Goal: Transaction & Acquisition: Purchase product/service

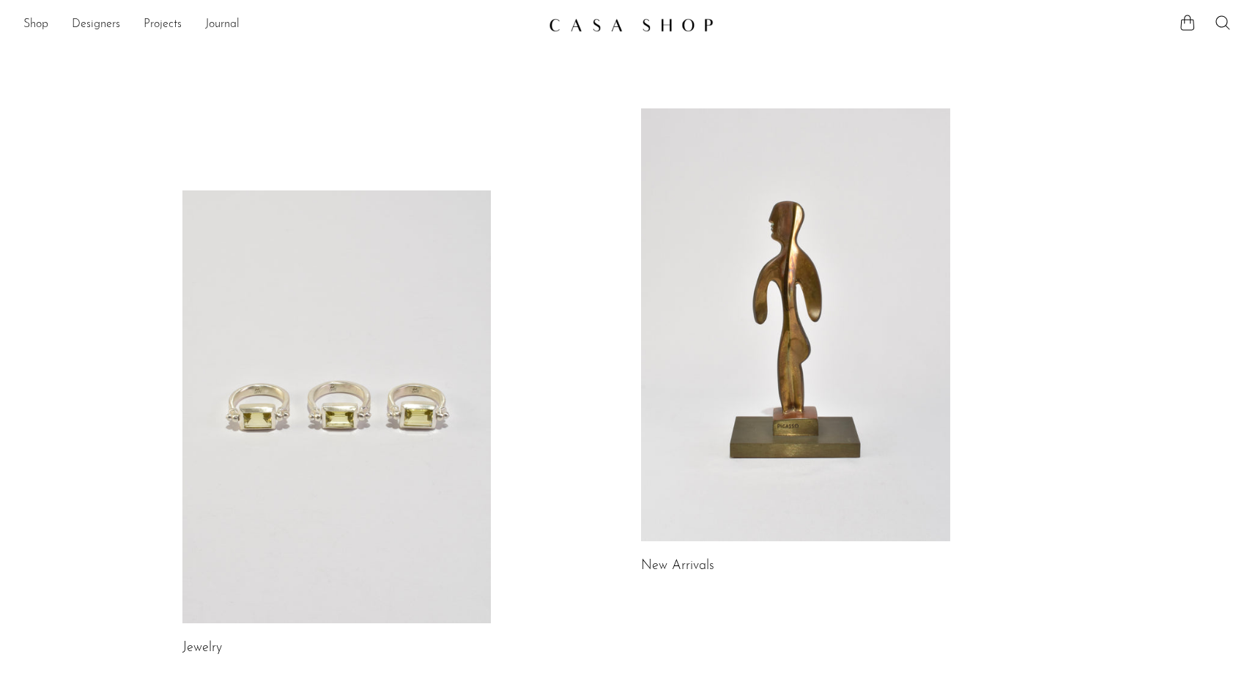
click at [532, 158] on div "Jewelry New Arrivals Library Gifts" at bounding box center [628, 658] width 938 height 1101
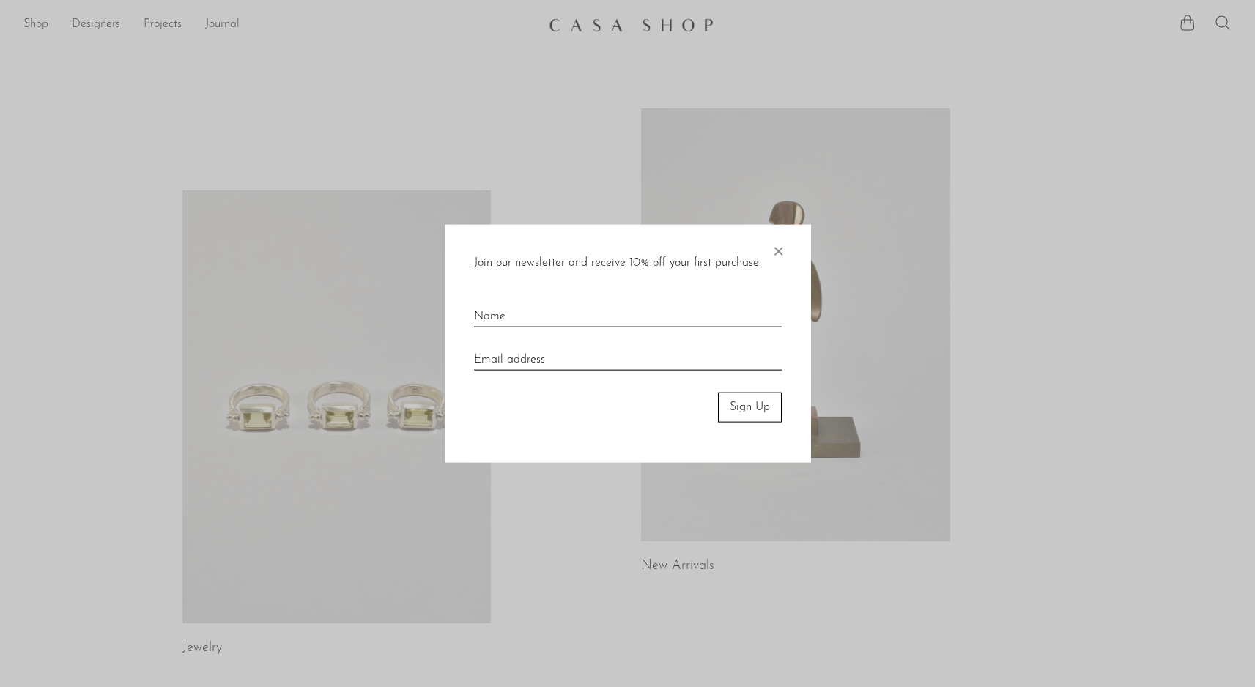
click at [780, 249] on span "×" at bounding box center [778, 248] width 15 height 47
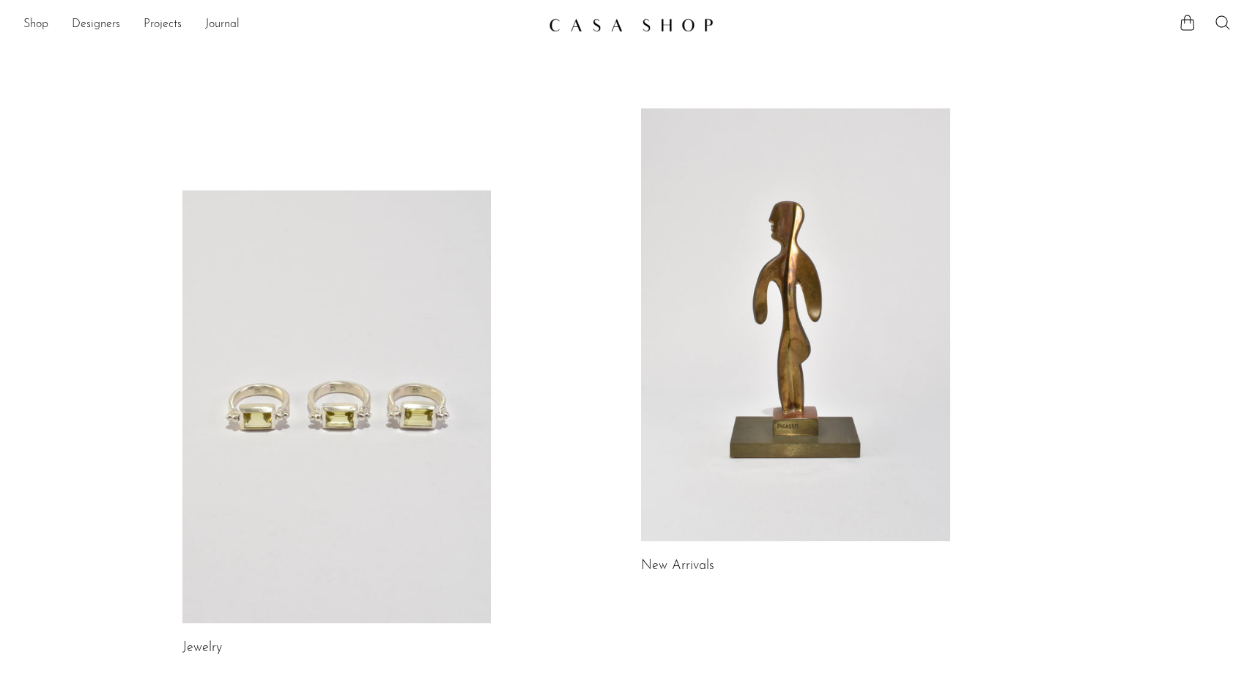
click at [9, 29] on div "Shop Featured New Arrivals Bestsellers Coming Soon Jewelry Jewelry All Earrings…" at bounding box center [627, 25] width 1255 height 26
click at [38, 28] on link "Shop" at bounding box center [35, 24] width 25 height 19
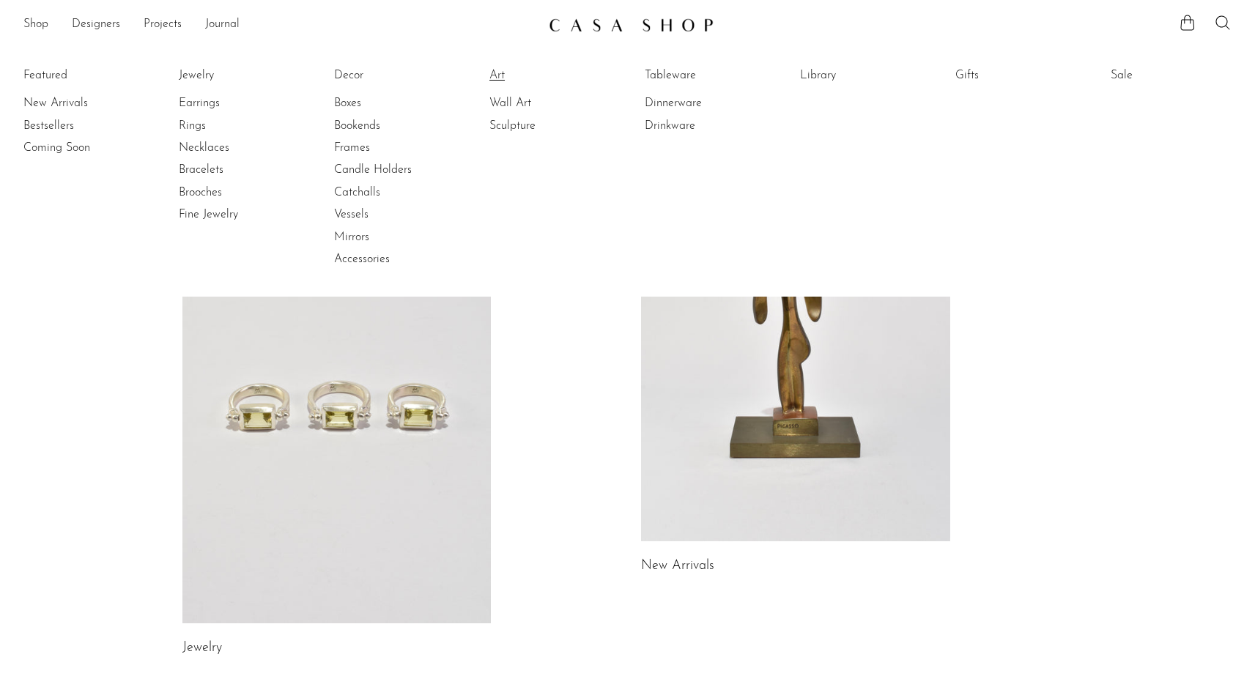
click at [494, 71] on link "Art" at bounding box center [544, 75] width 110 height 16
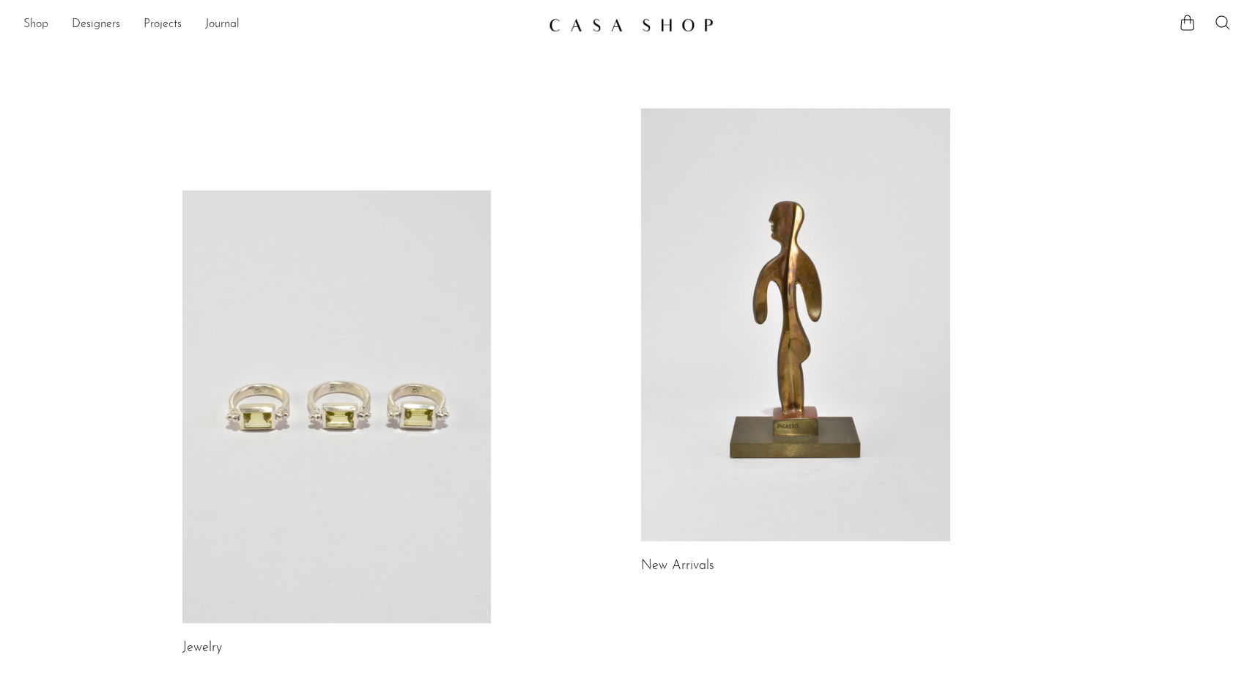
click at [33, 29] on link "Shop" at bounding box center [35, 24] width 25 height 19
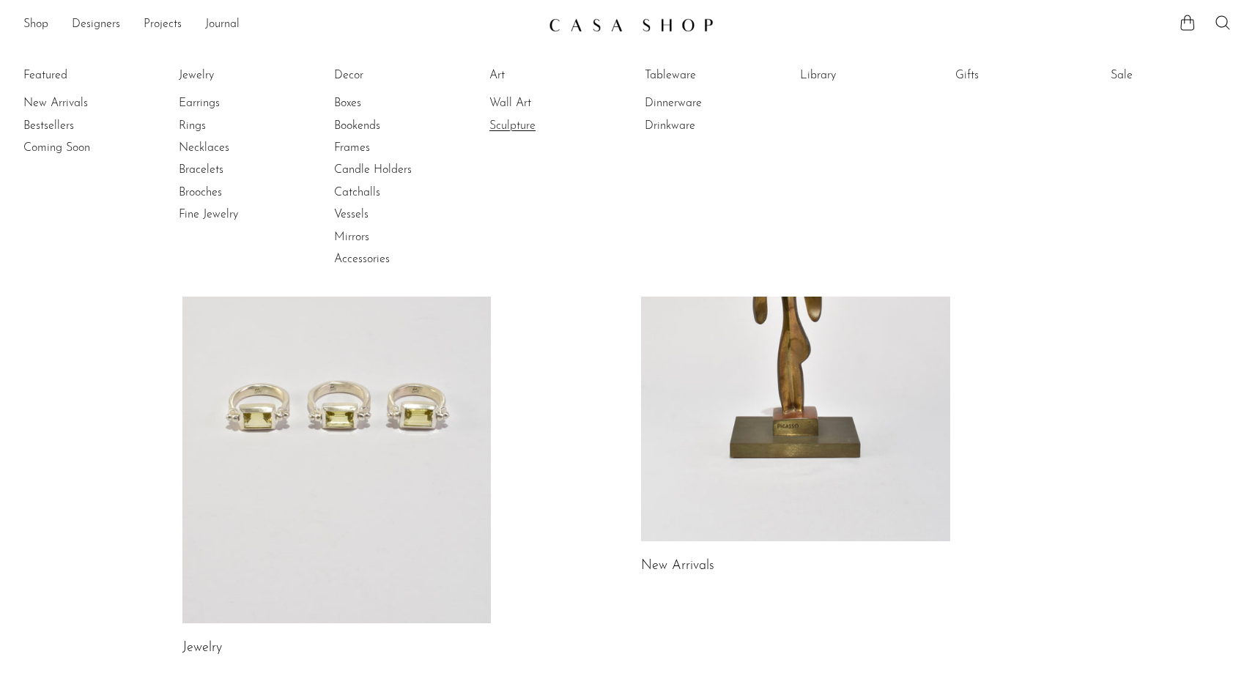
click at [520, 126] on link "Sculpture" at bounding box center [544, 126] width 110 height 16
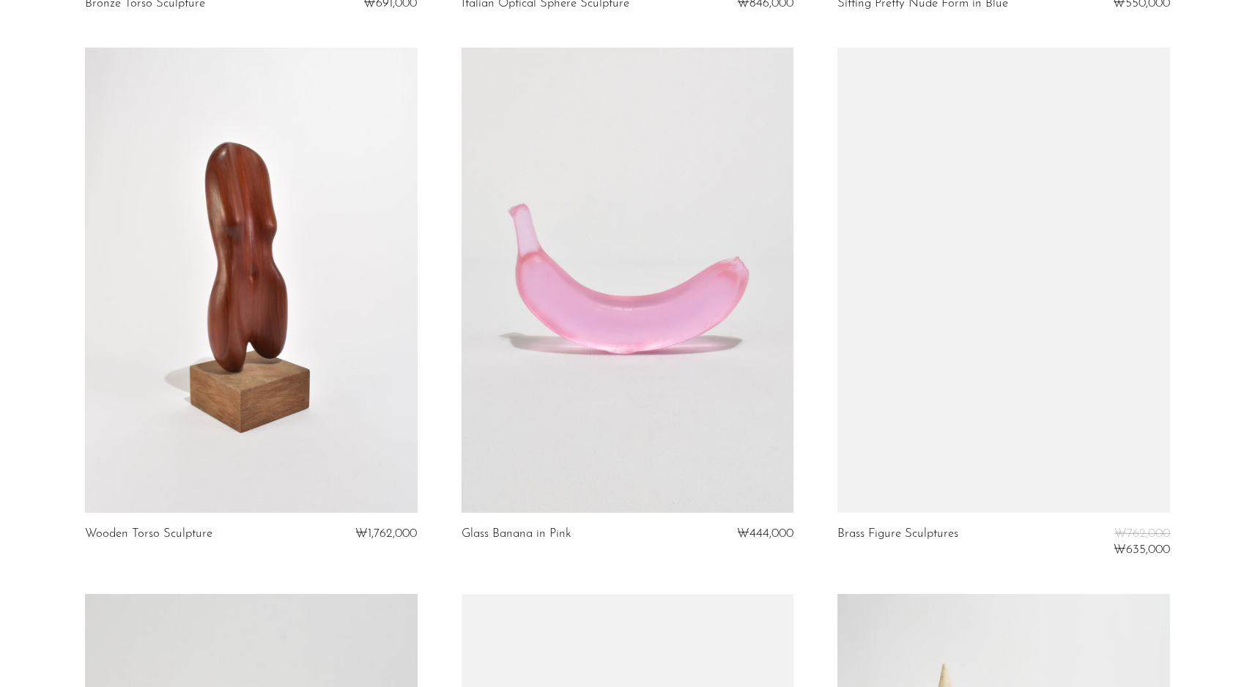
scroll to position [4336, 0]
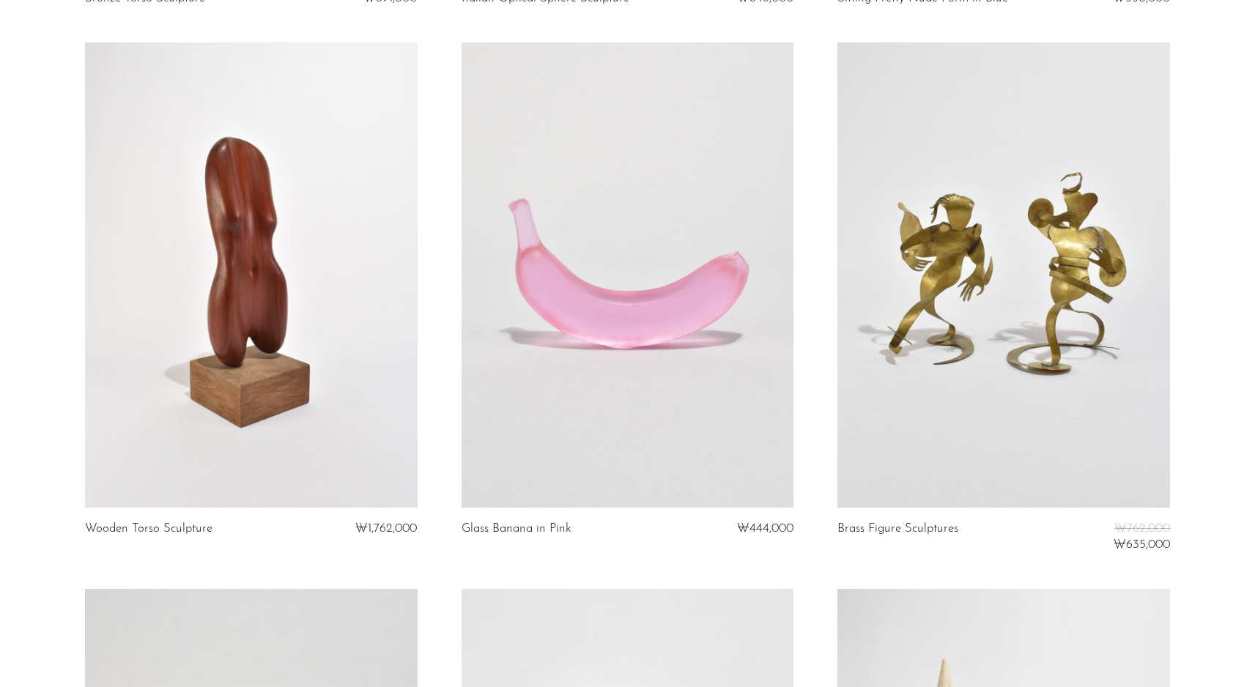
click at [668, 320] on link at bounding box center [628, 275] width 333 height 465
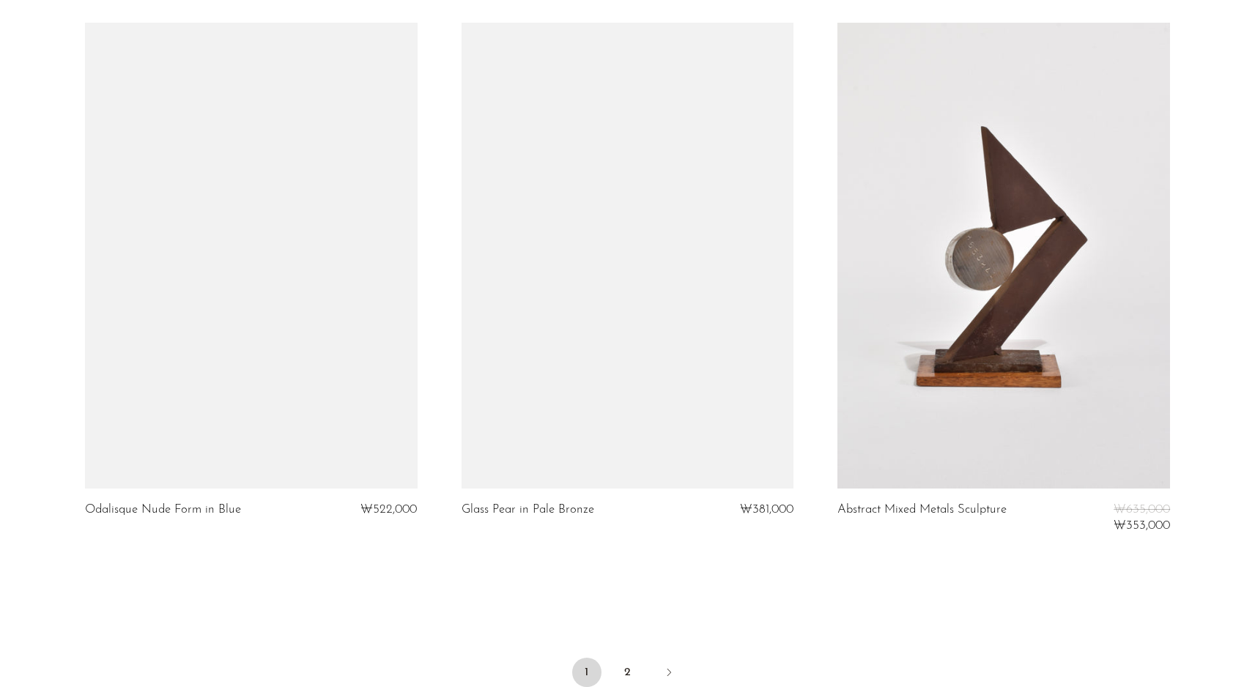
scroll to position [5868, 0]
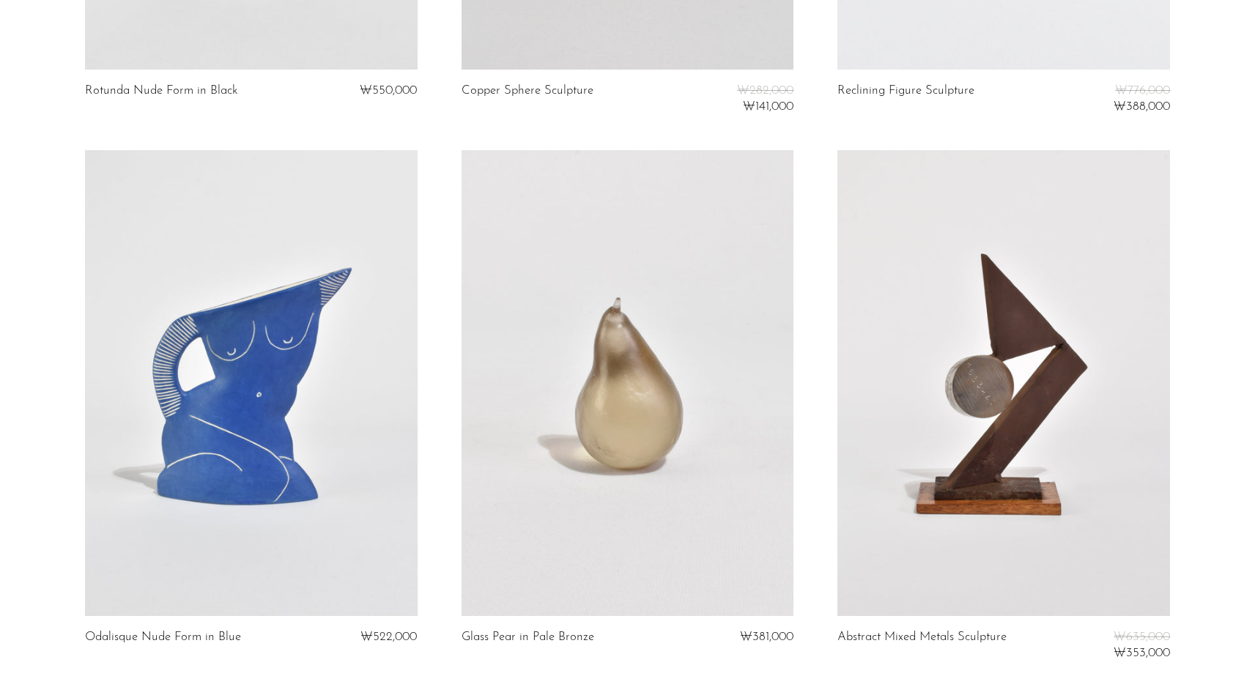
click at [660, 381] on link at bounding box center [628, 382] width 333 height 465
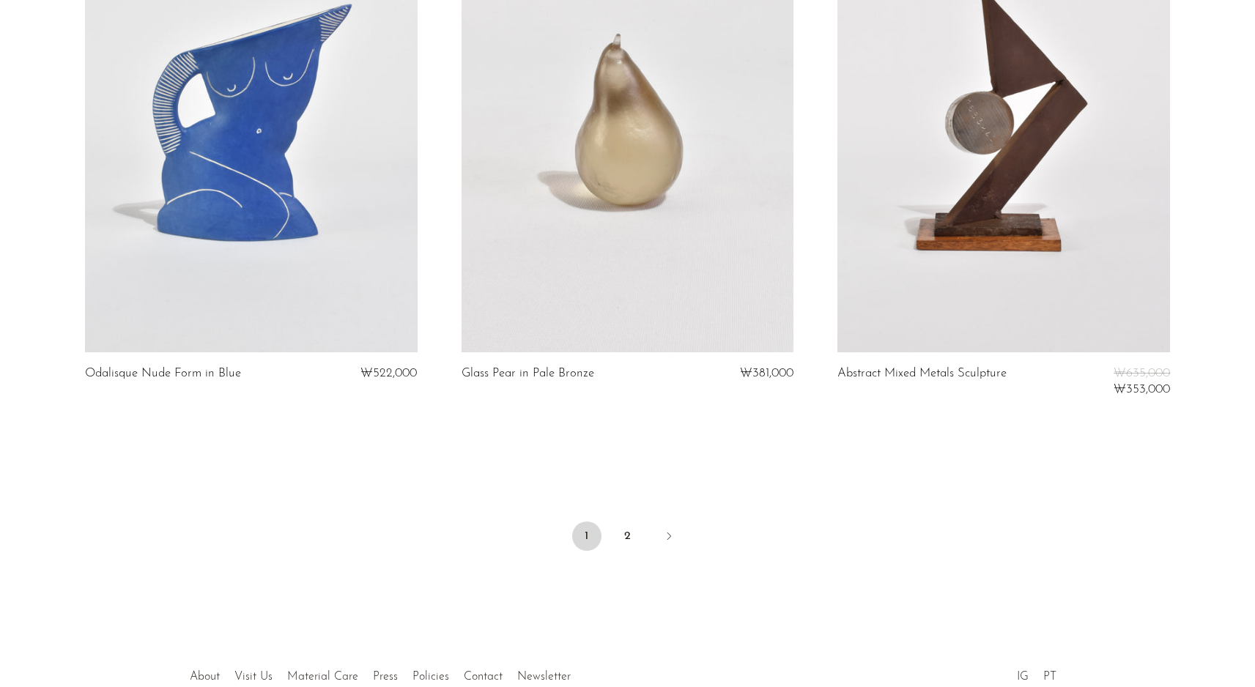
scroll to position [6219, 0]
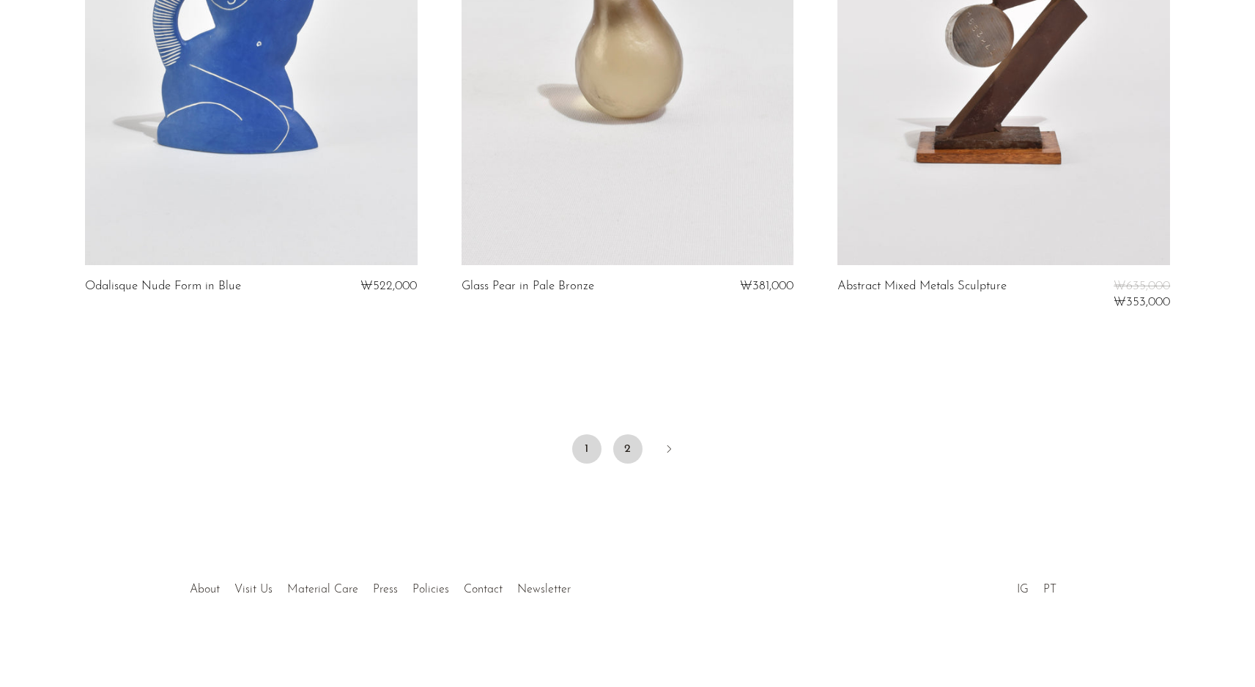
click at [635, 446] on link "2" at bounding box center [627, 449] width 29 height 29
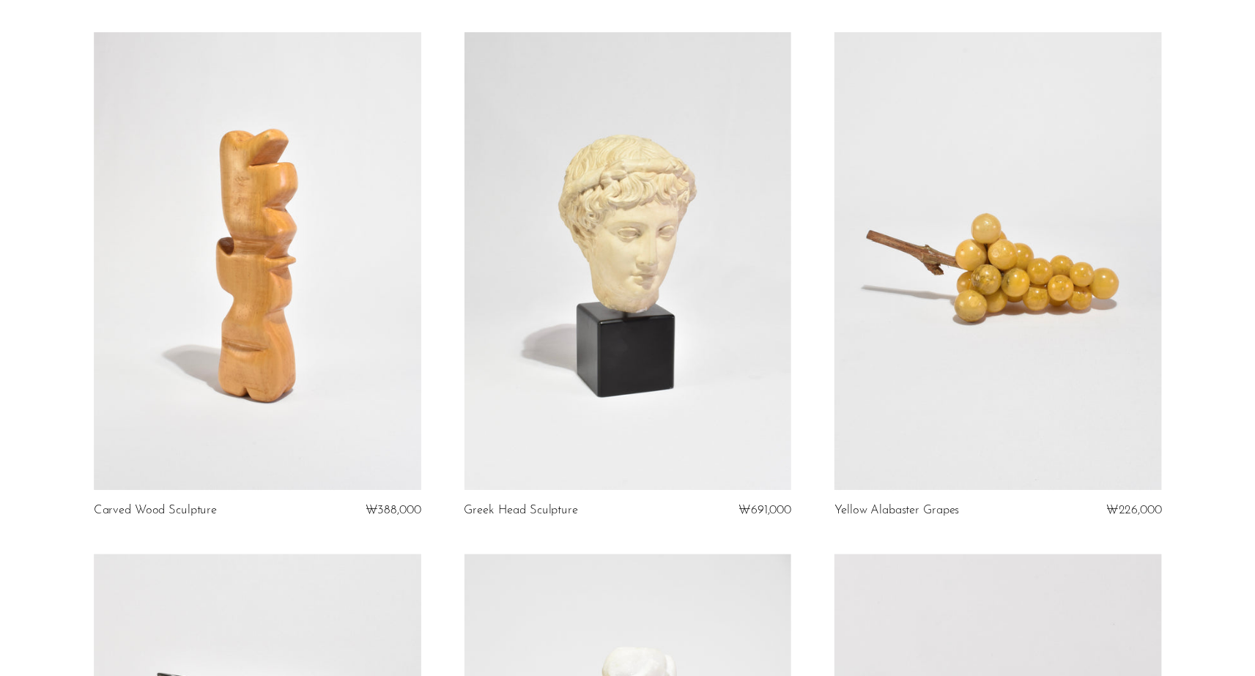
scroll to position [0, 0]
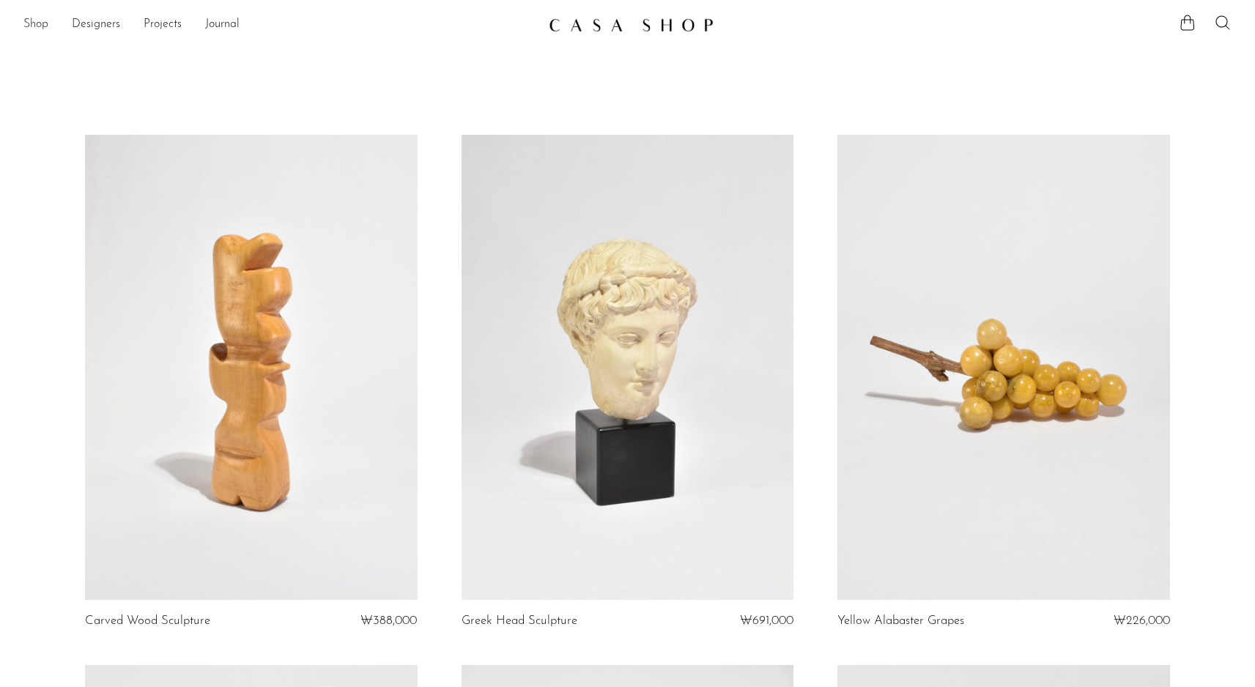
click at [29, 26] on link "Shop" at bounding box center [35, 24] width 25 height 19
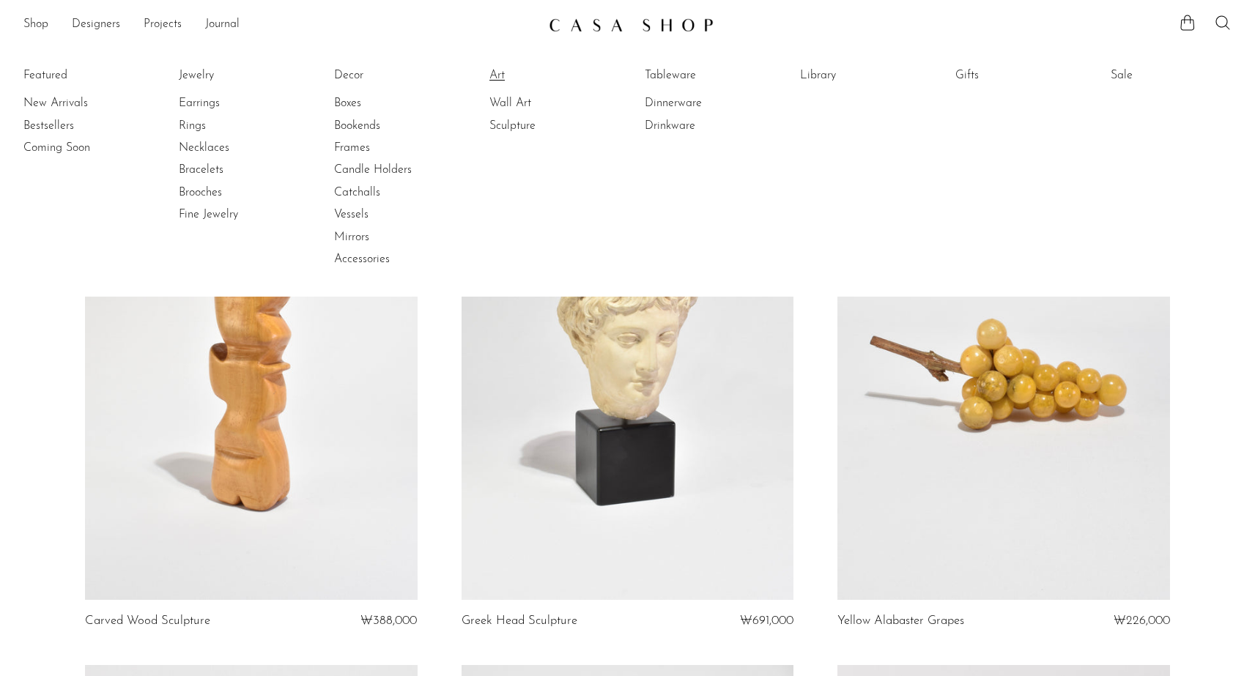
click at [510, 75] on link "Art" at bounding box center [544, 75] width 110 height 16
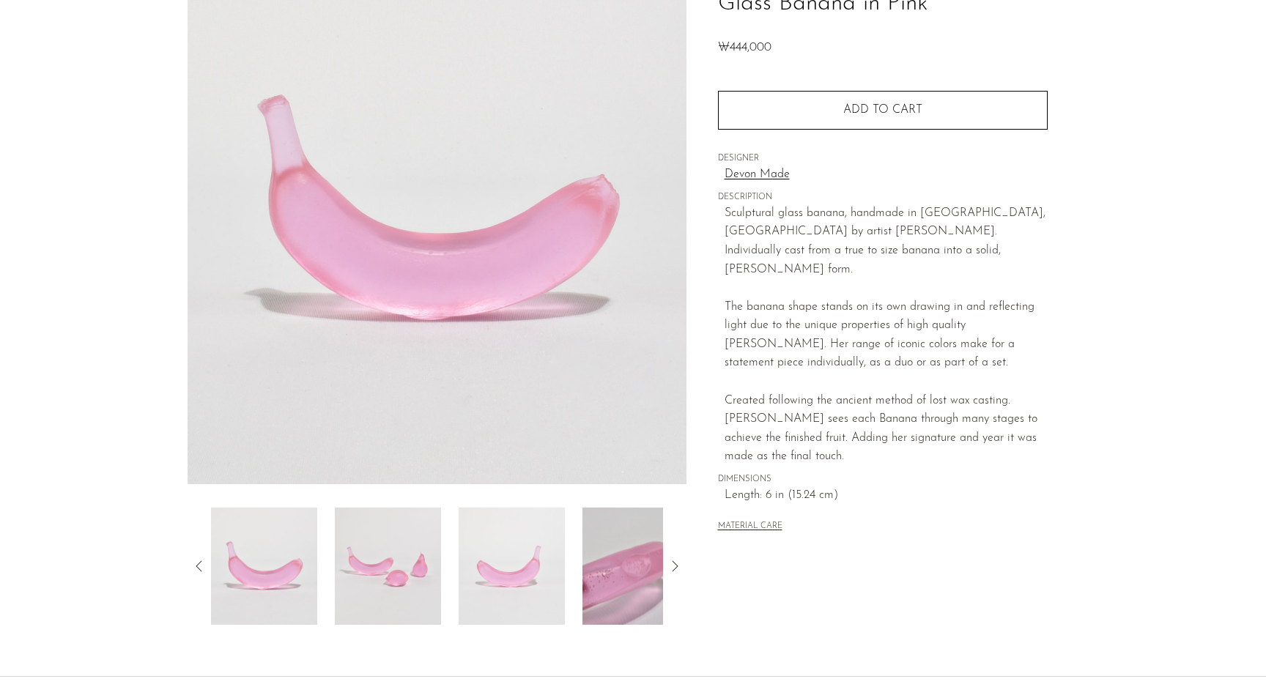
scroll to position [191, 0]
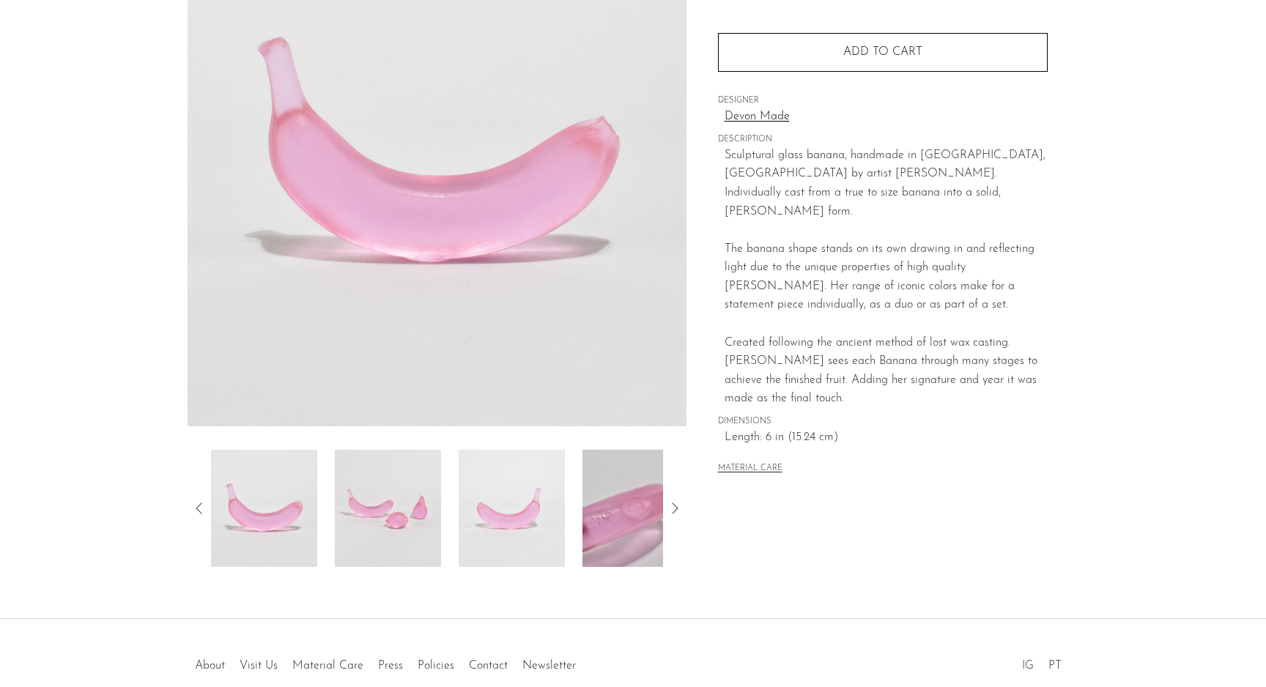
click at [578, 525] on div at bounding box center [437, 508] width 452 height 117
click at [617, 520] on img at bounding box center [636, 508] width 106 height 117
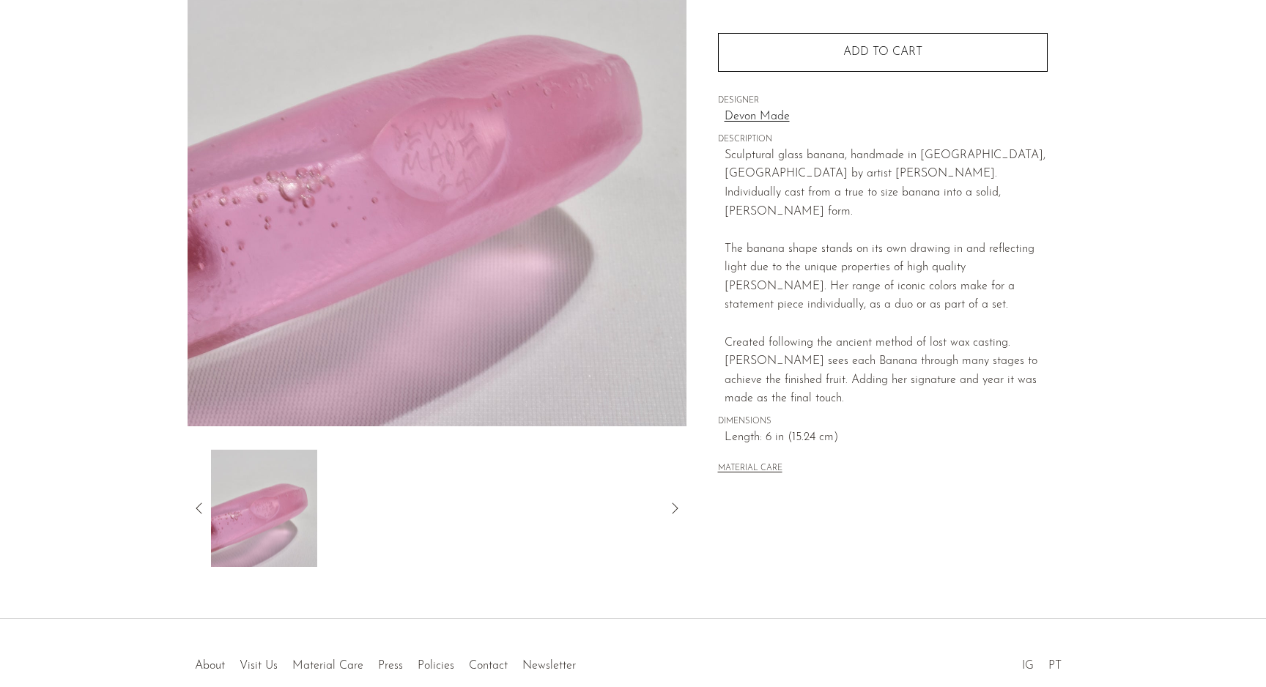
click at [67, 227] on section "Glass Banana in Pink ₩444,000" at bounding box center [633, 222] width 1266 height 690
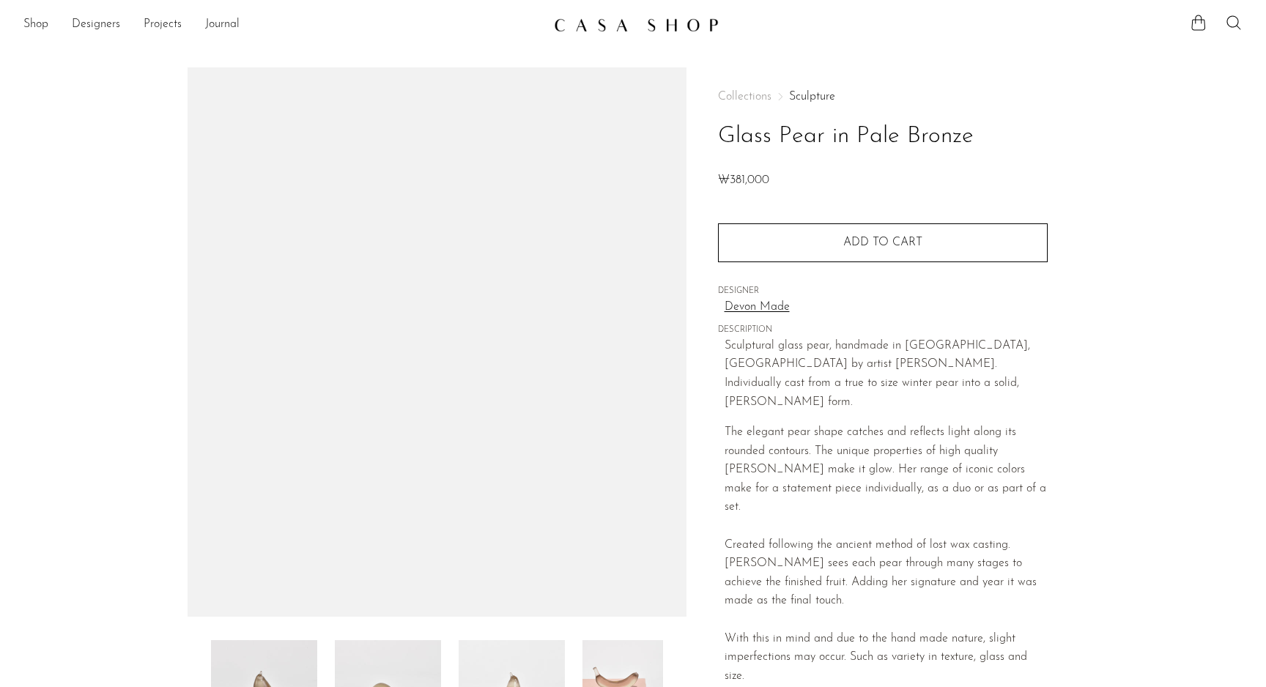
scroll to position [3, 0]
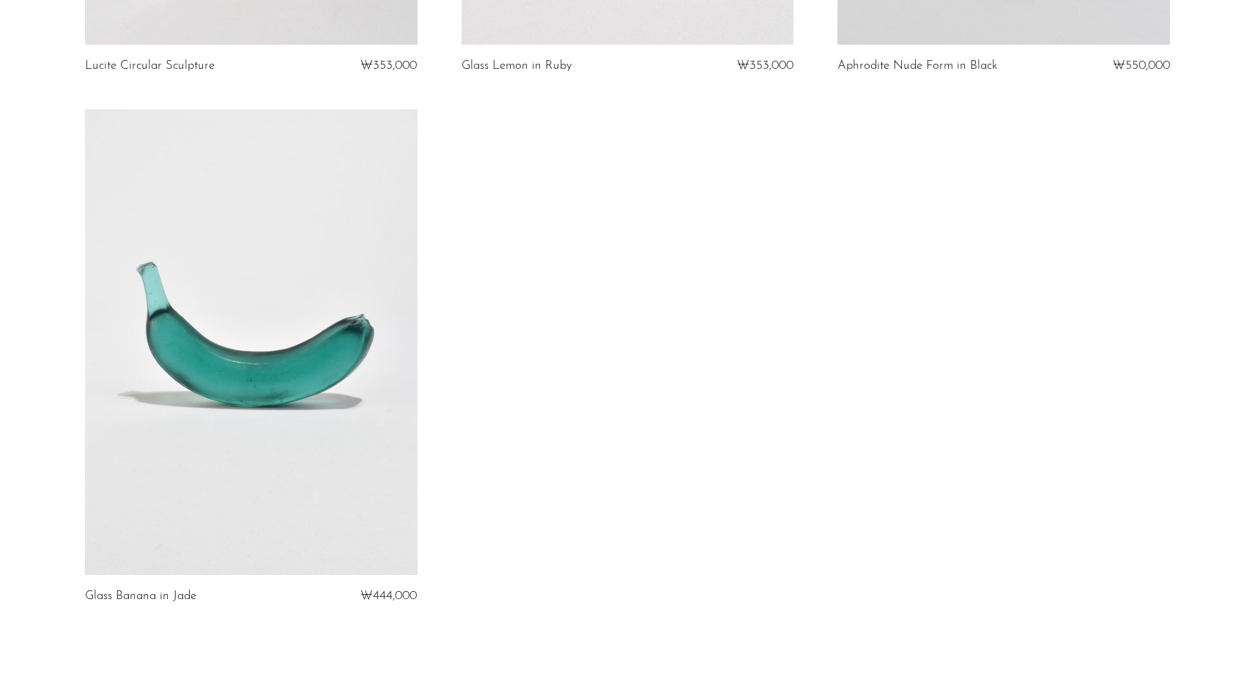
scroll to position [1189, 0]
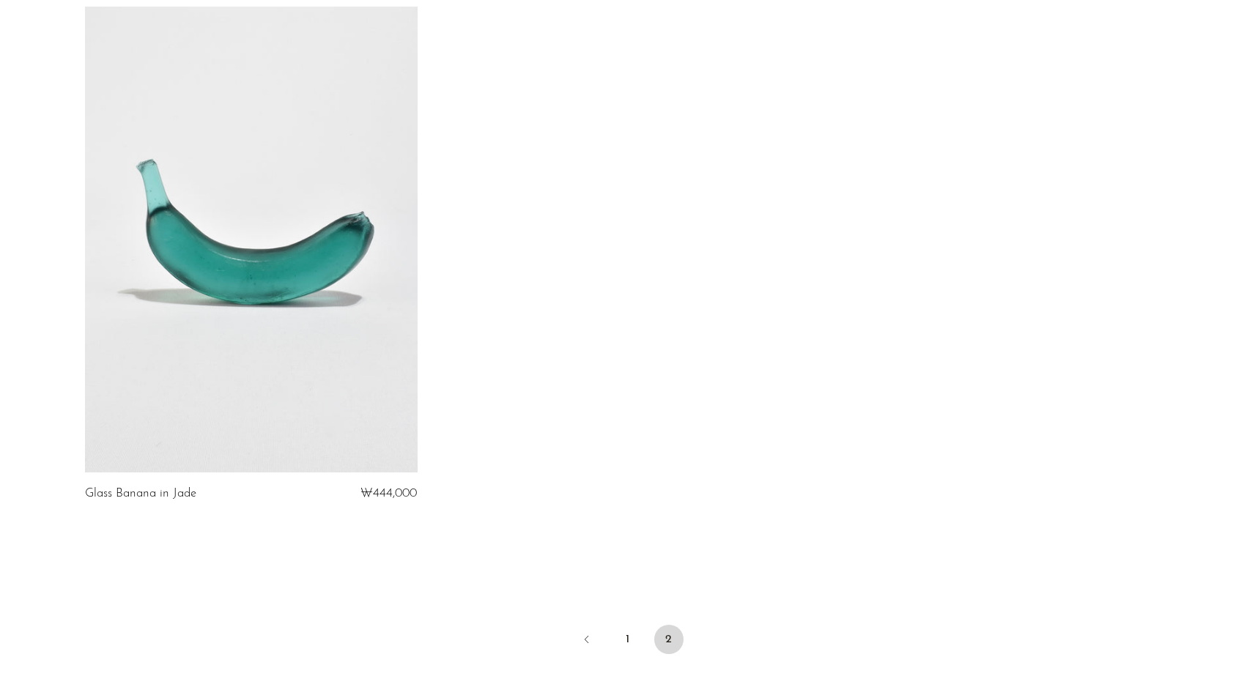
click at [267, 292] on link at bounding box center [251, 239] width 333 height 465
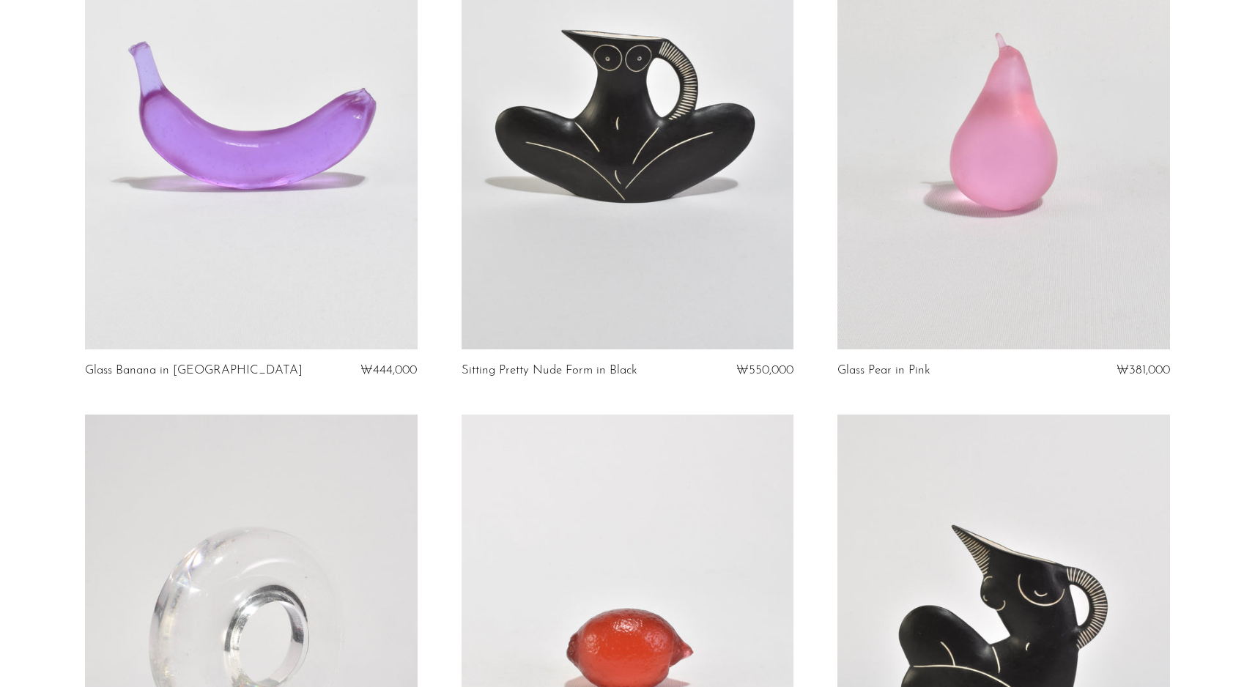
scroll to position [0, 0]
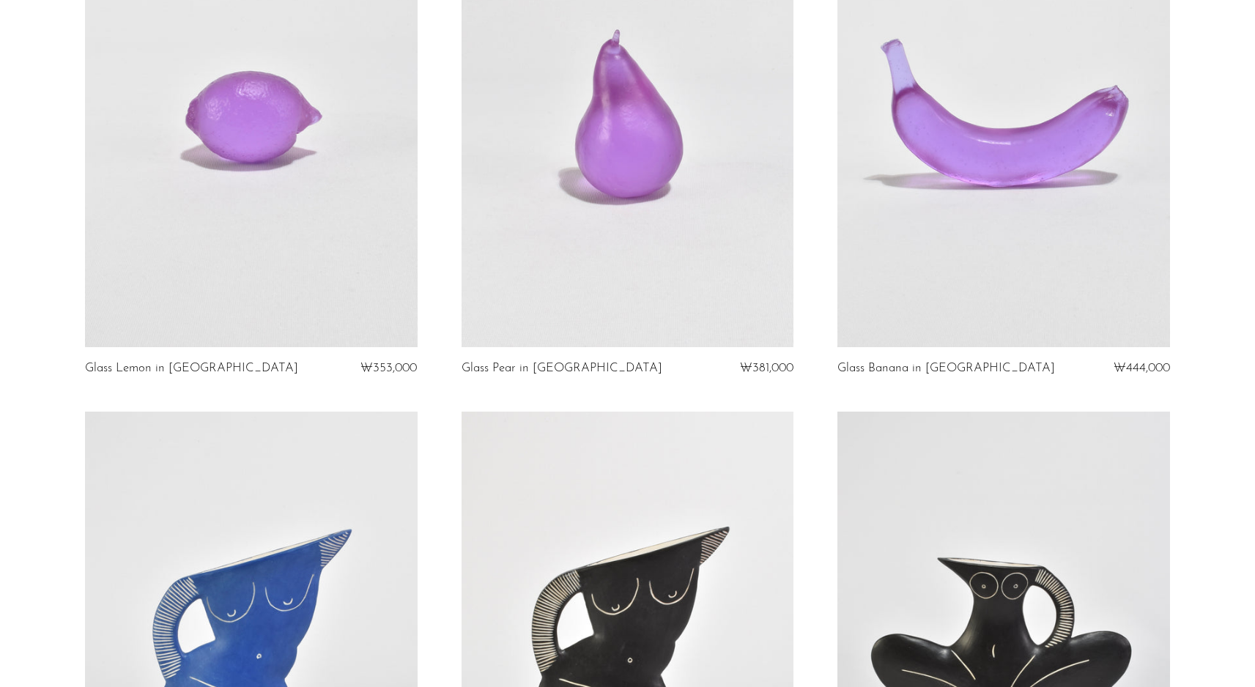
scroll to position [2923, 0]
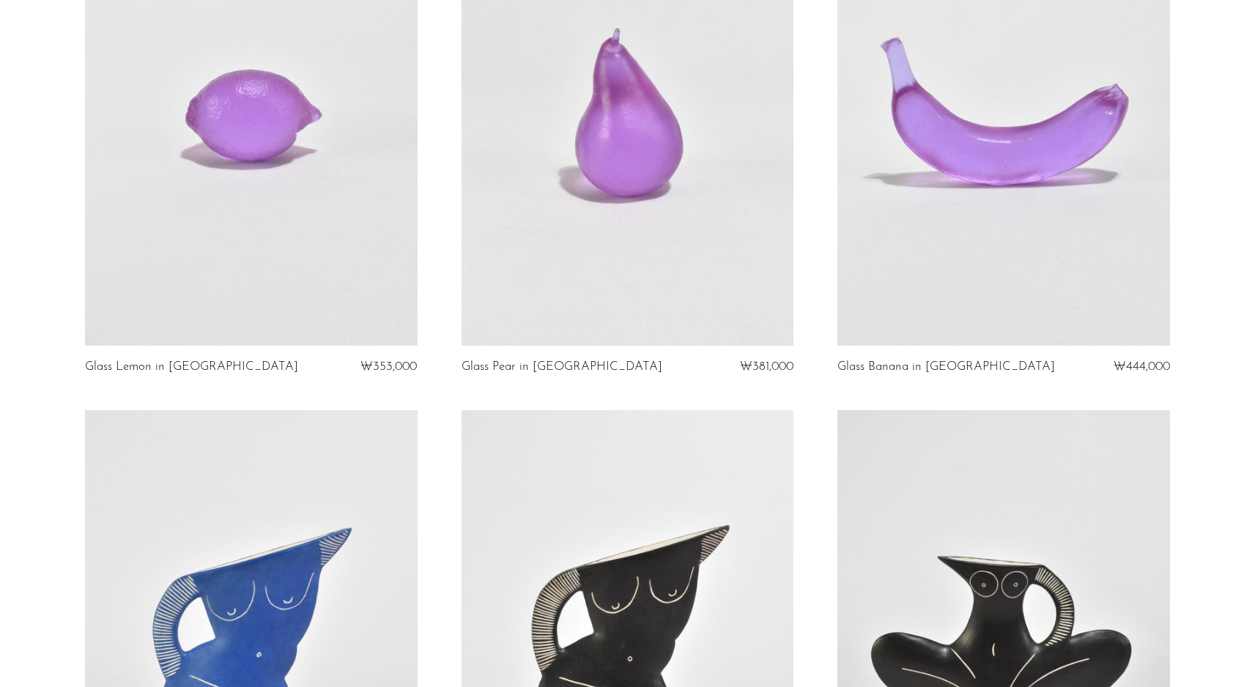
click at [611, 191] on link at bounding box center [628, 112] width 333 height 465
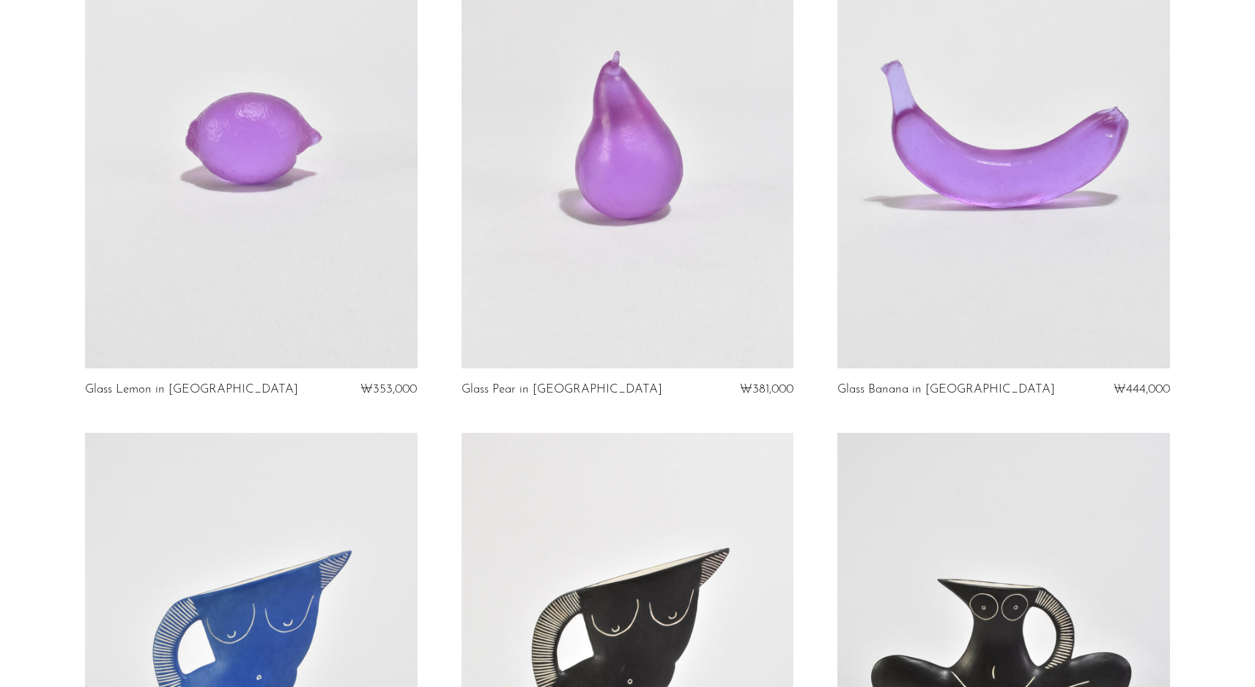
click at [1039, 183] on link at bounding box center [1004, 135] width 333 height 465
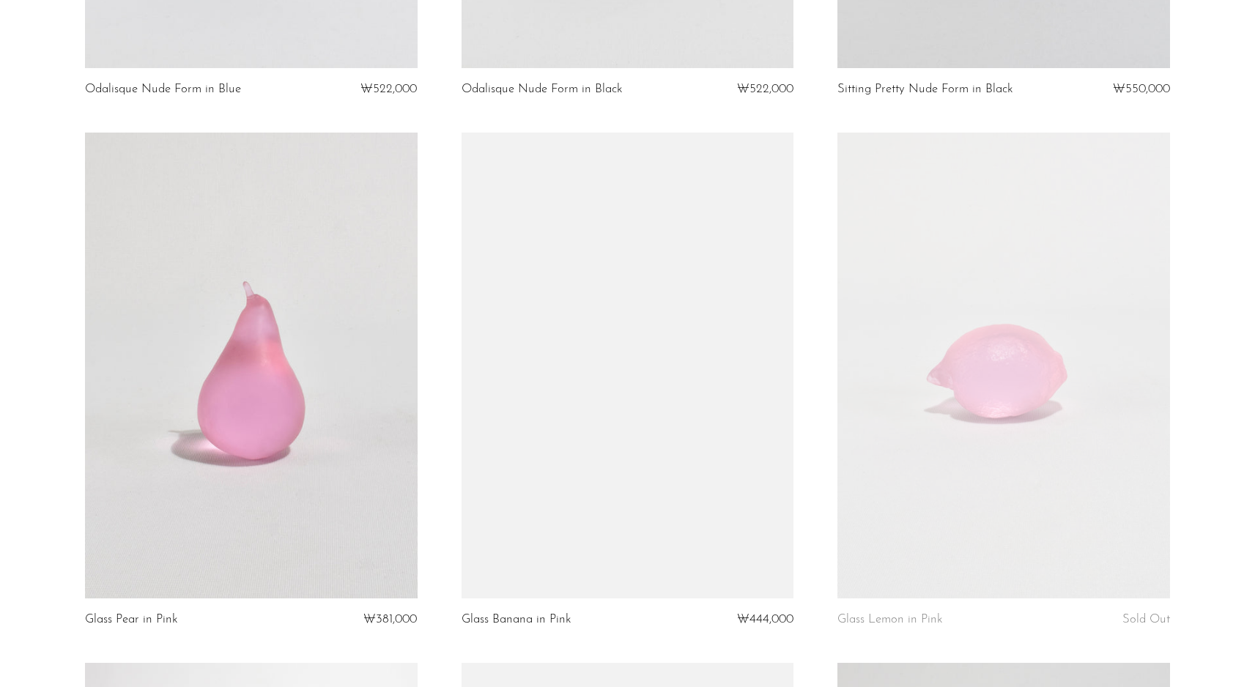
scroll to position [3743, 0]
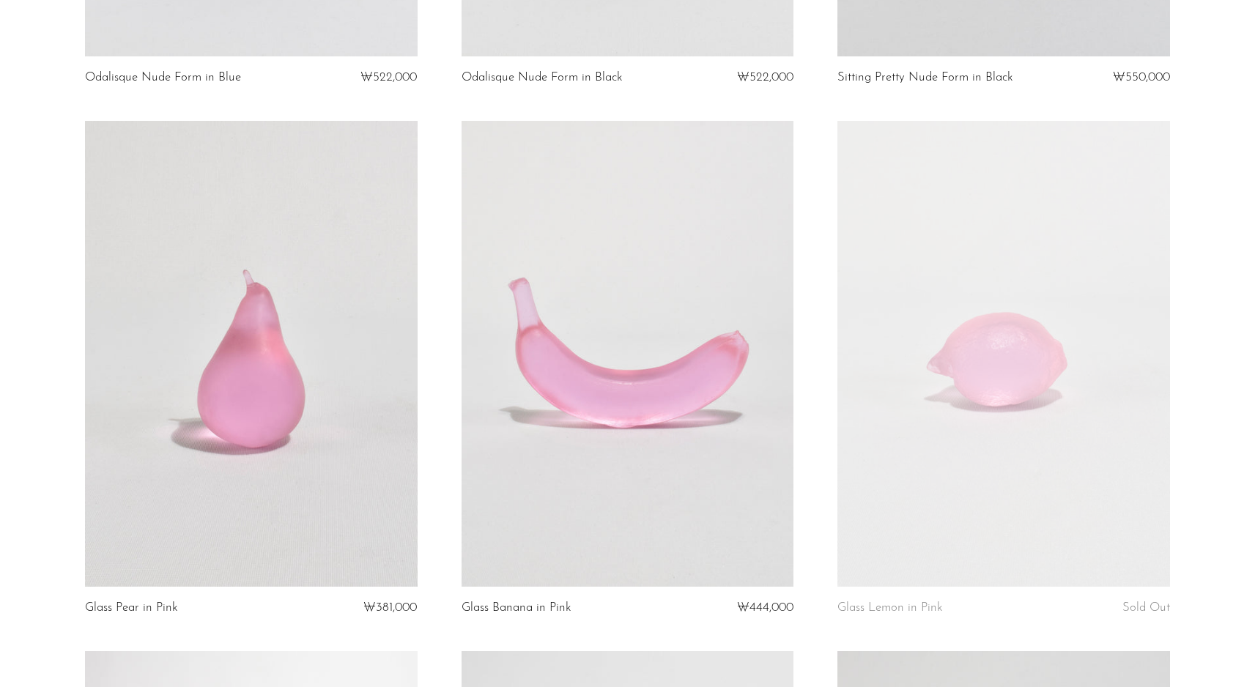
click at [970, 350] on link at bounding box center [1004, 353] width 333 height 465
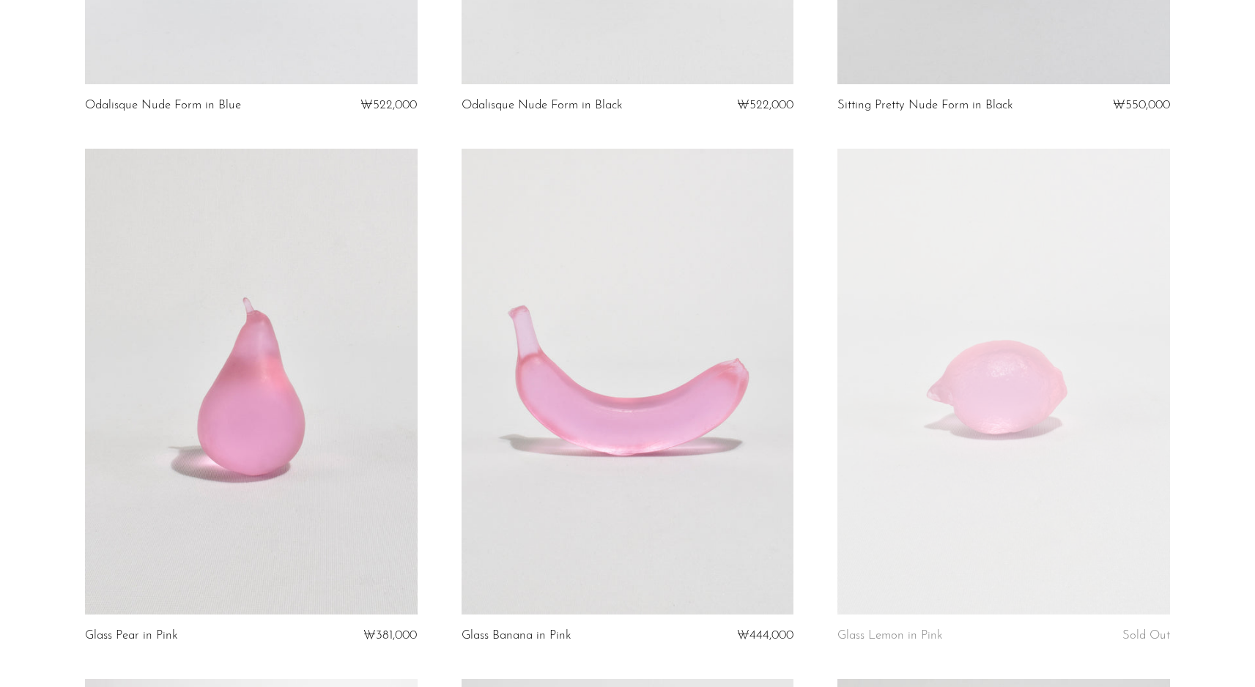
click at [265, 431] on link at bounding box center [251, 381] width 333 height 465
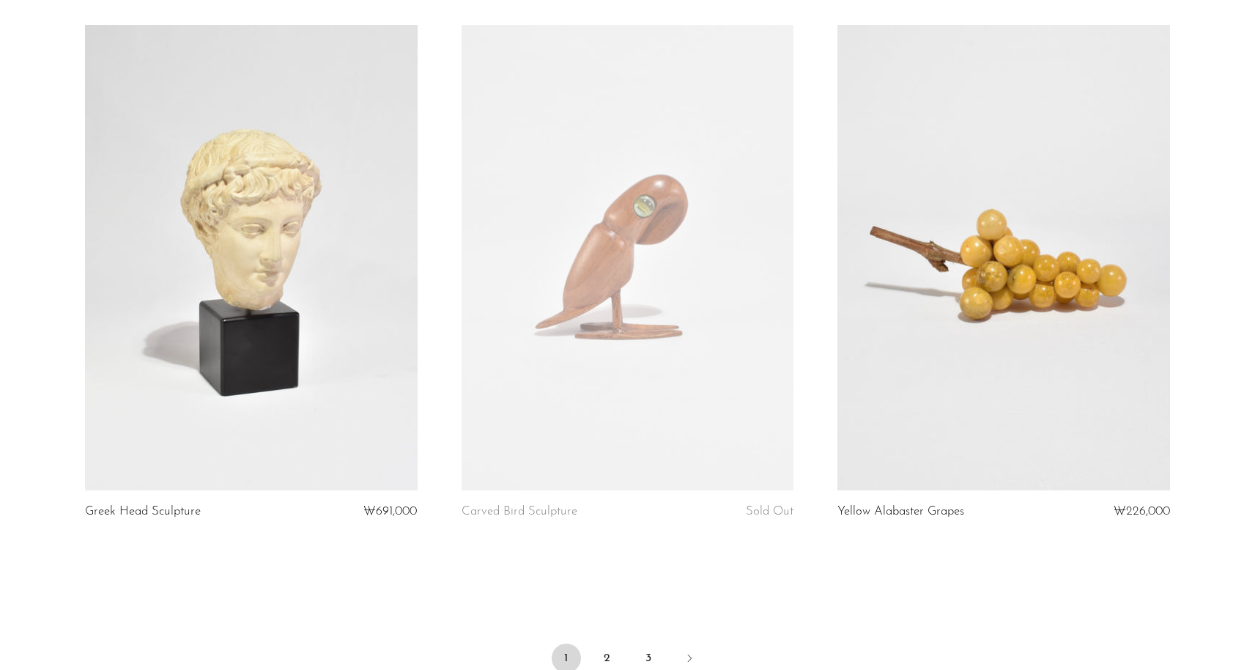
scroll to position [6237, 0]
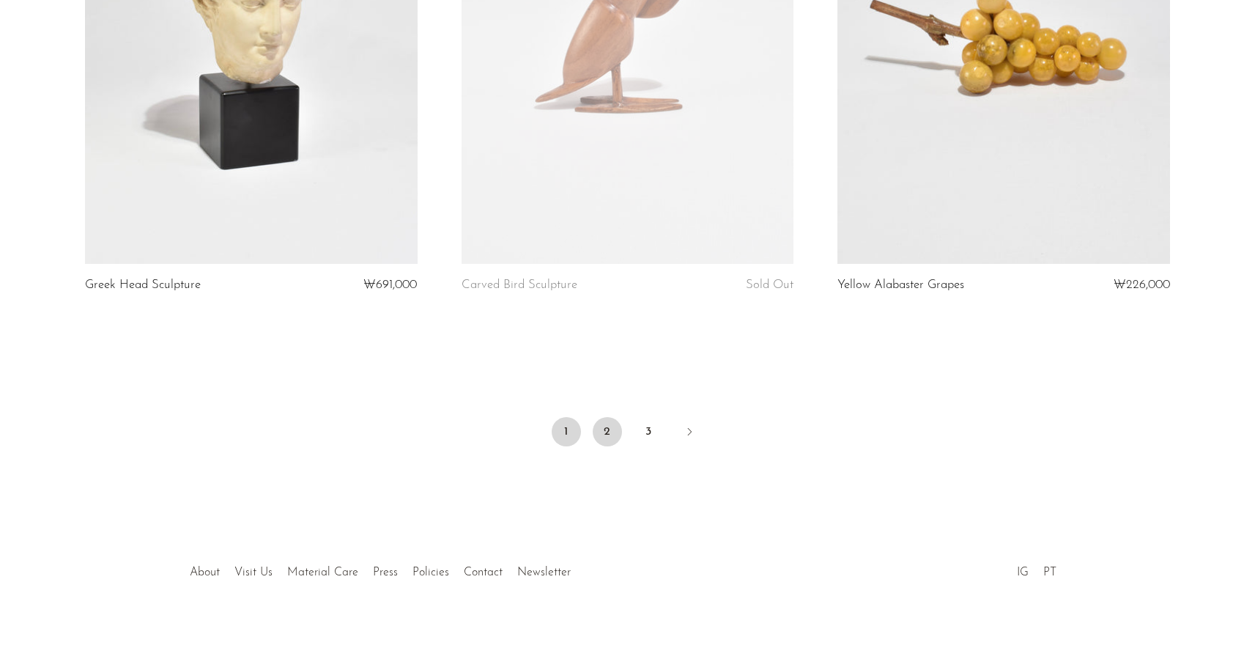
click at [612, 424] on link "2" at bounding box center [607, 431] width 29 height 29
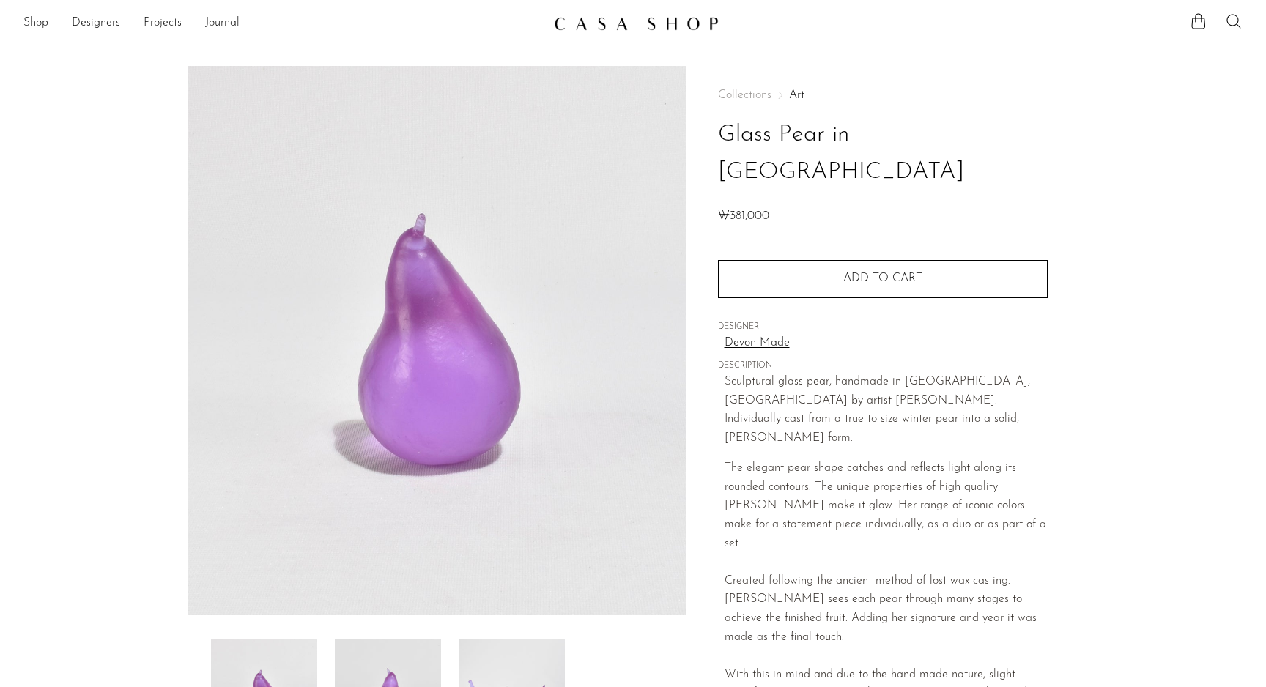
scroll to position [3, 0]
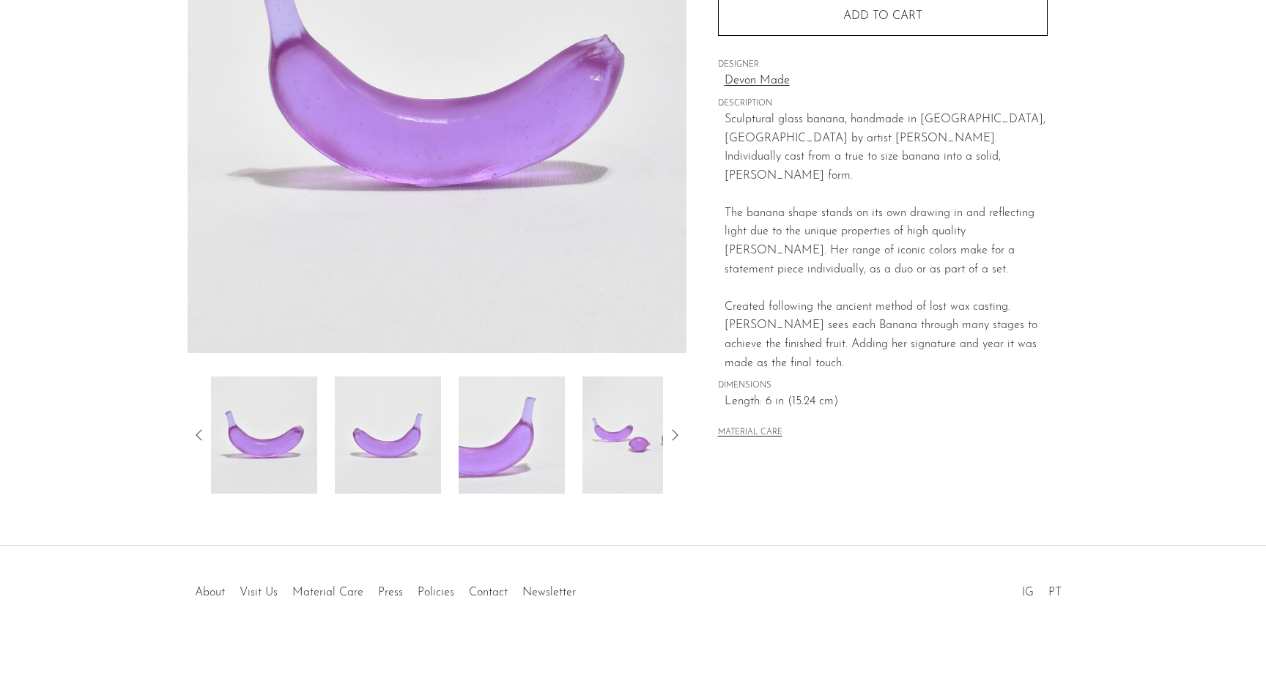
scroll to position [267, 0]
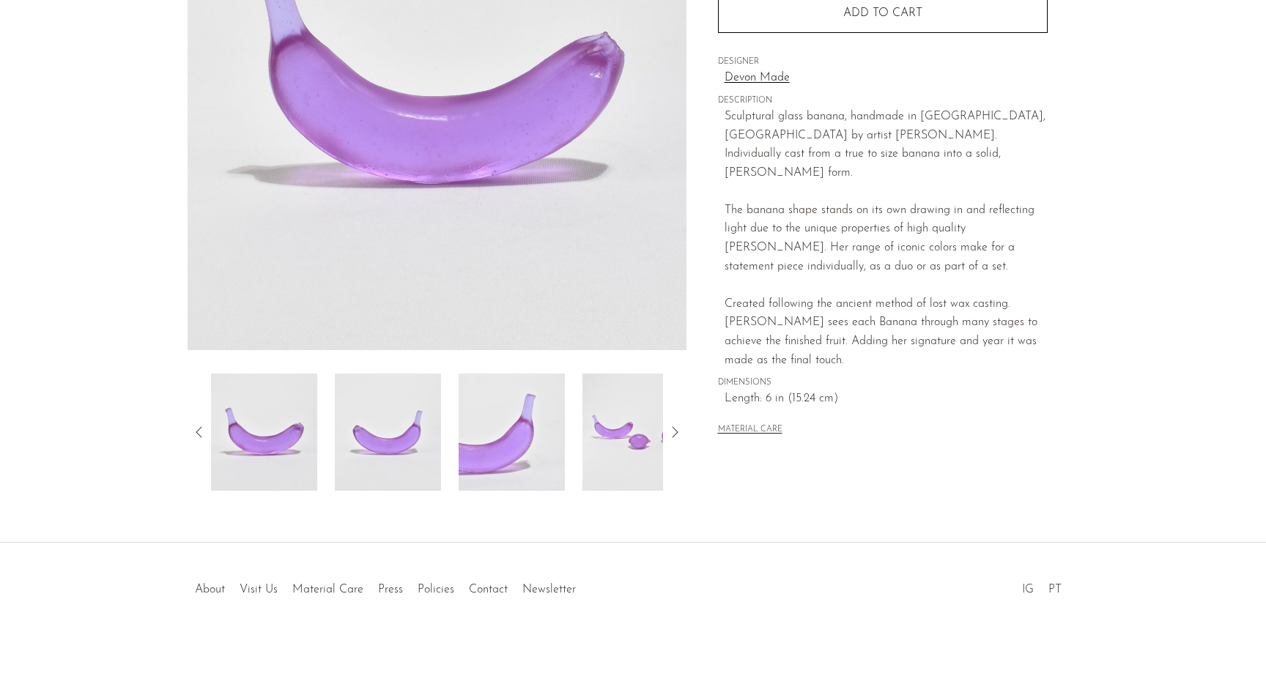
click at [881, 276] on div "Created following the ancient method of lost wax casting. [PERSON_NAME] sees ea…" at bounding box center [886, 323] width 323 height 94
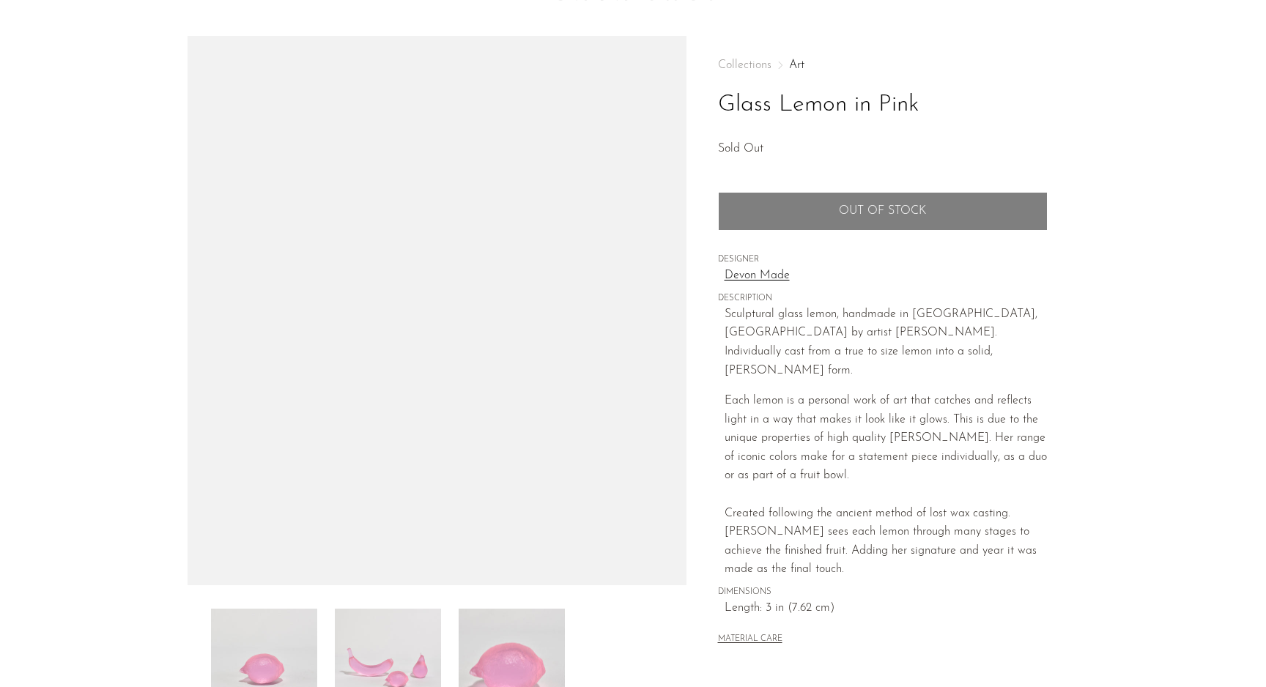
scroll to position [33, 0]
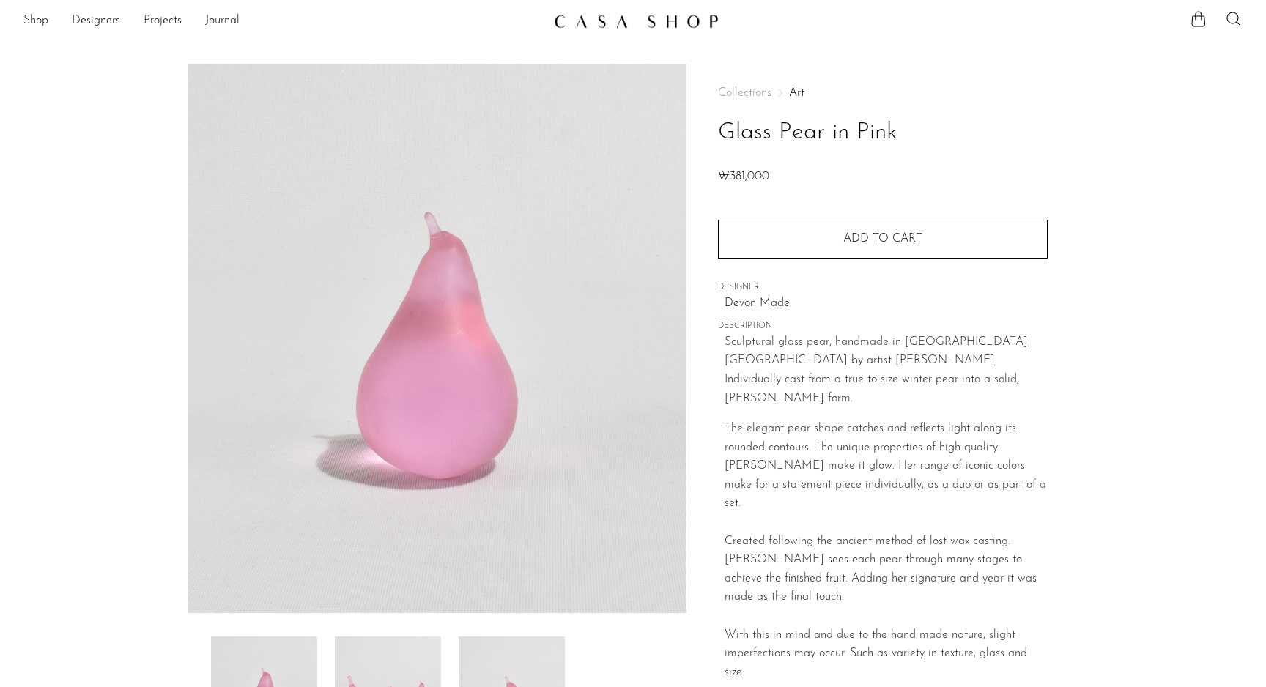
scroll to position [20, 0]
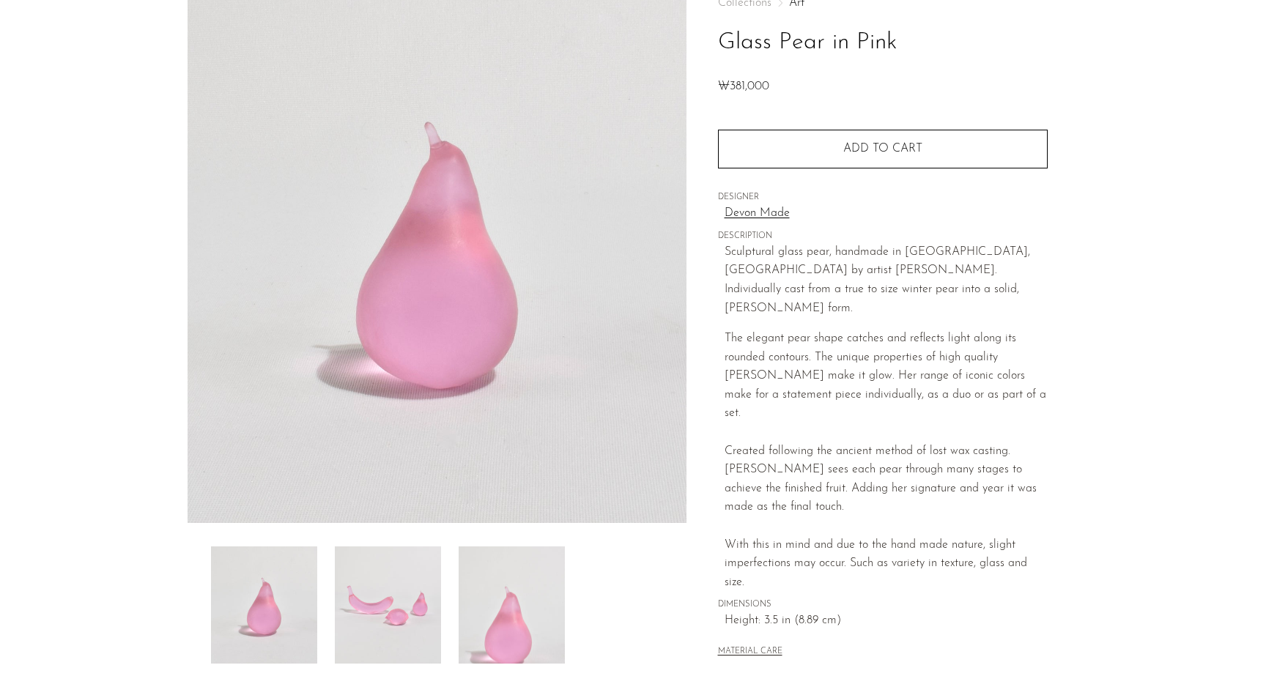
click at [933, 382] on div "The elegant pear shape catches and reflects light along its rounded contours. T…" at bounding box center [886, 377] width 323 height 94
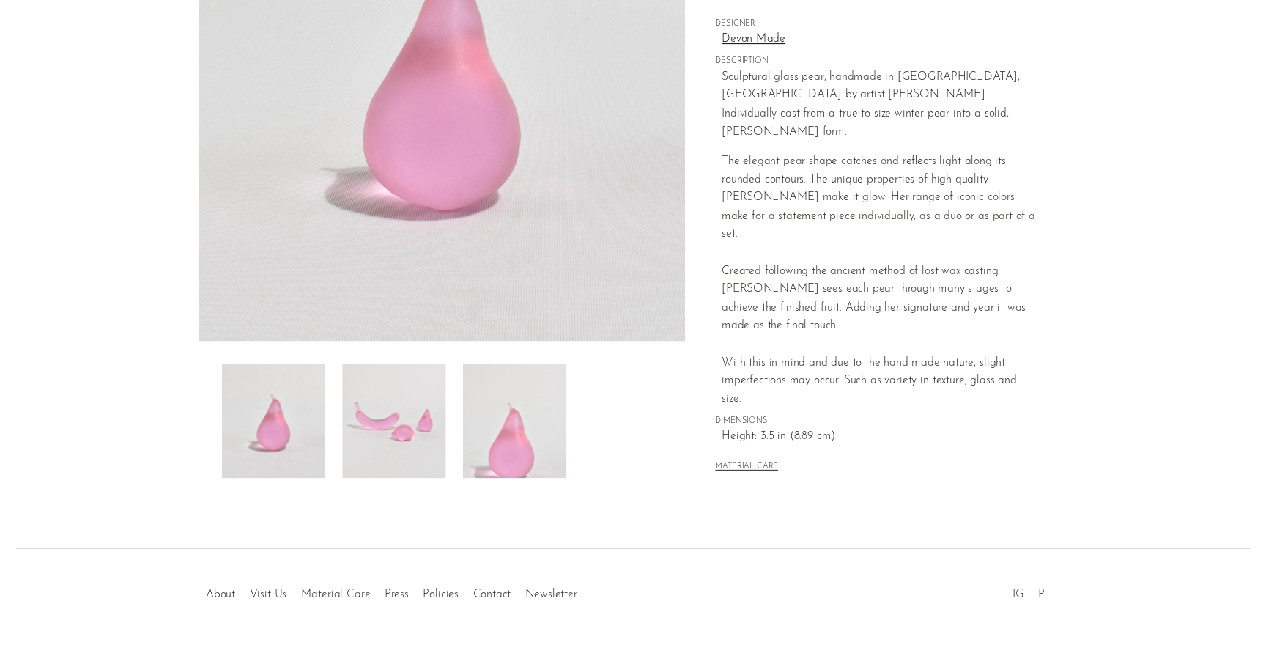
scroll to position [267, 0]
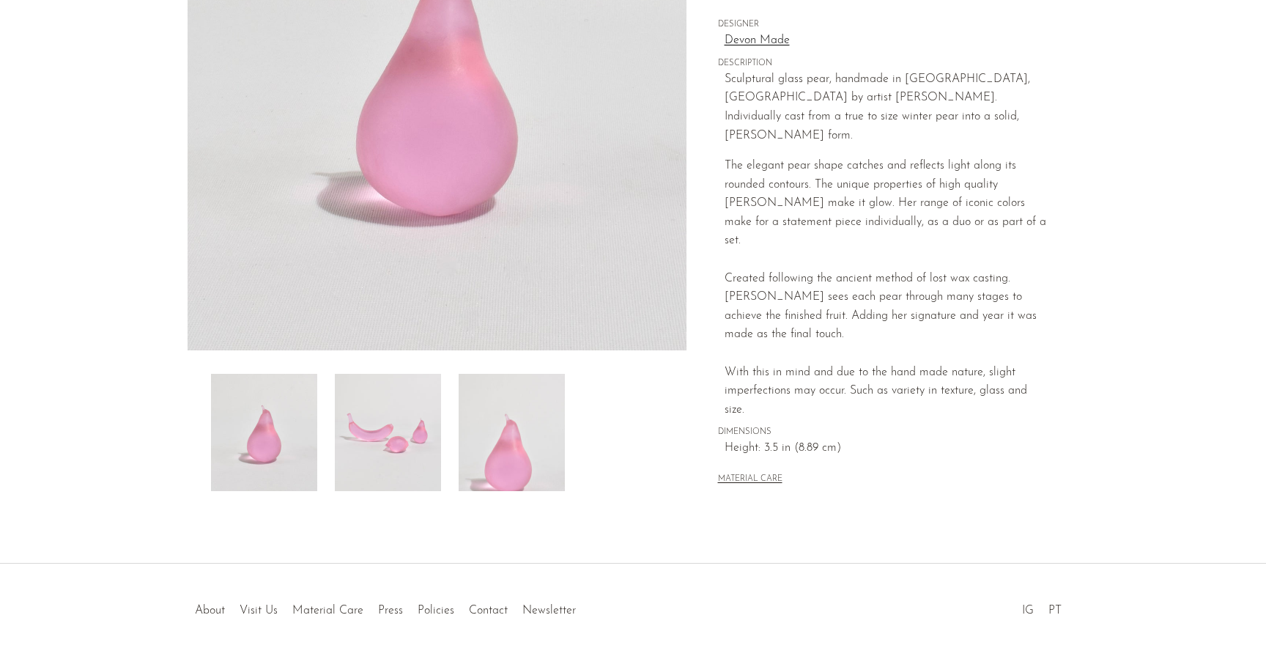
click at [629, 481] on div at bounding box center [437, 432] width 452 height 117
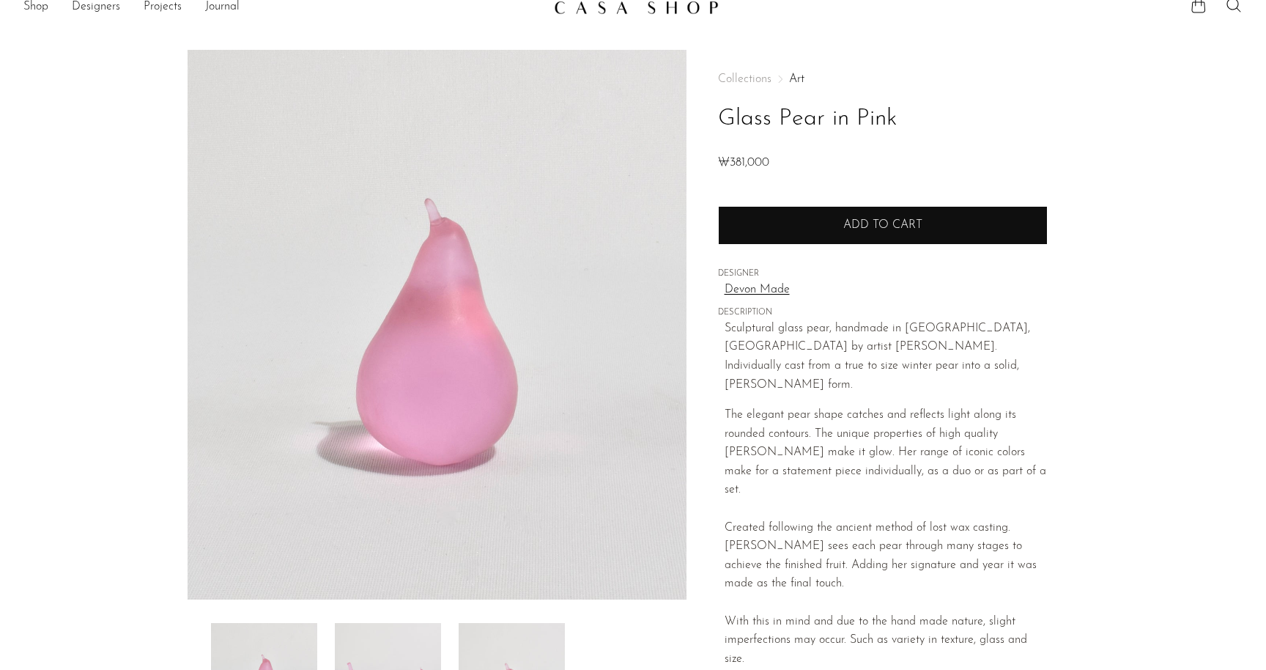
scroll to position [0, 0]
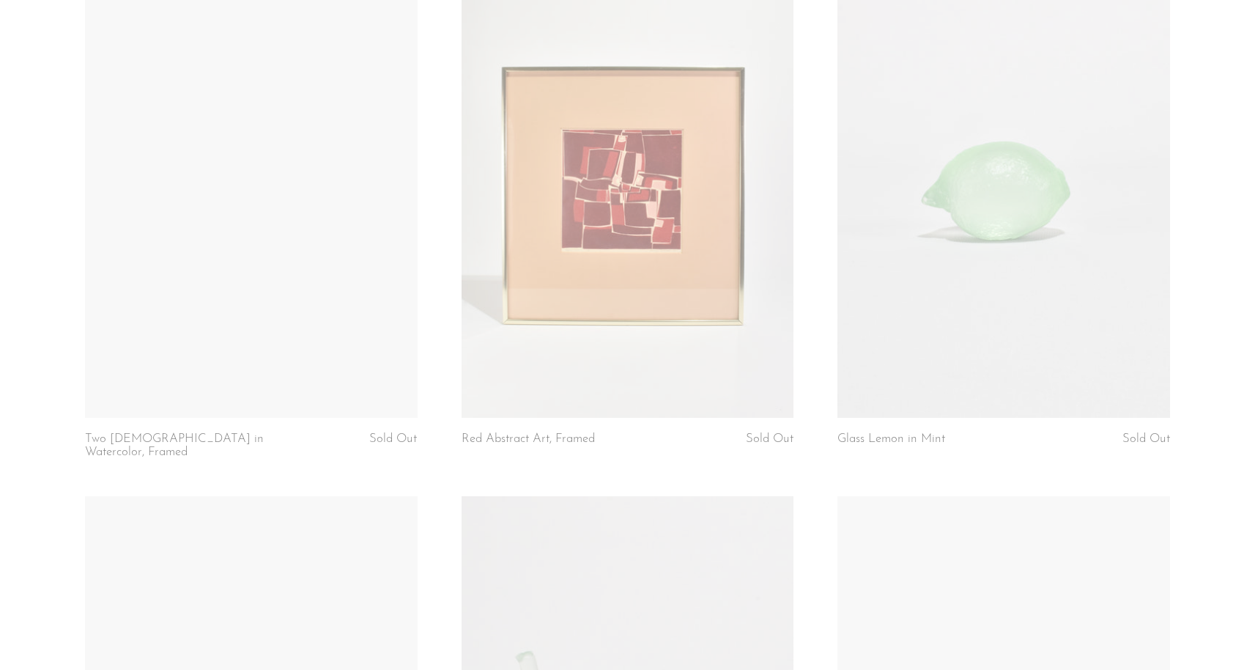
scroll to position [3934, 0]
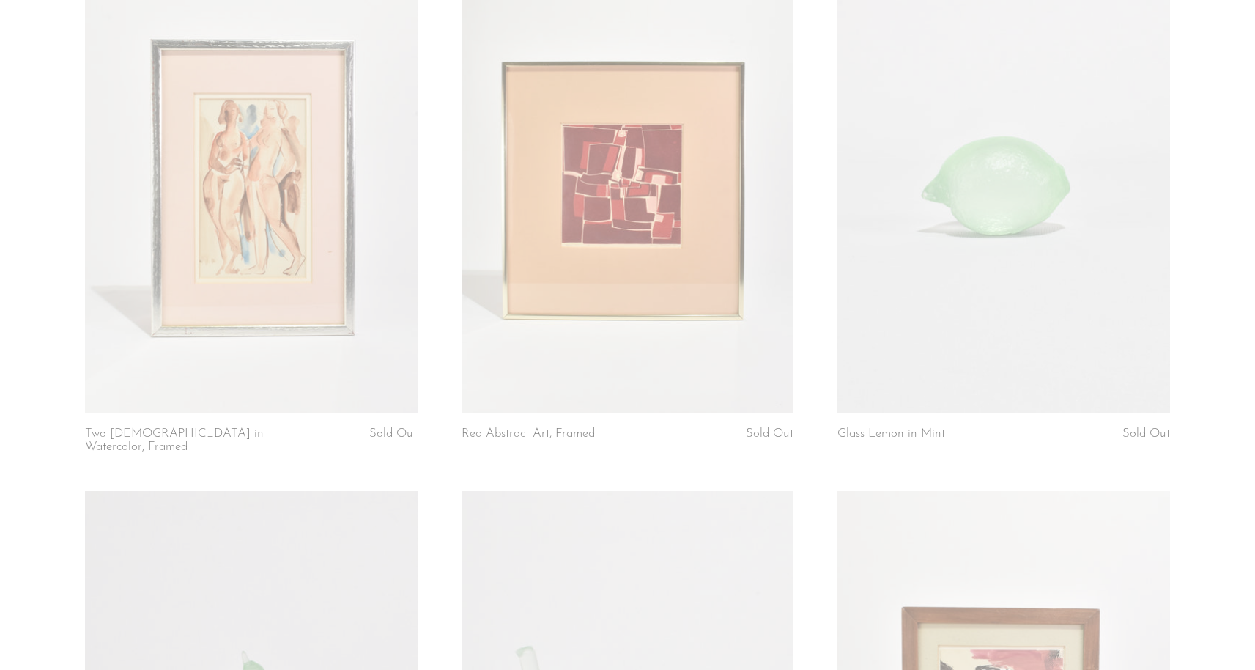
click at [1041, 204] on link at bounding box center [1004, 179] width 333 height 465
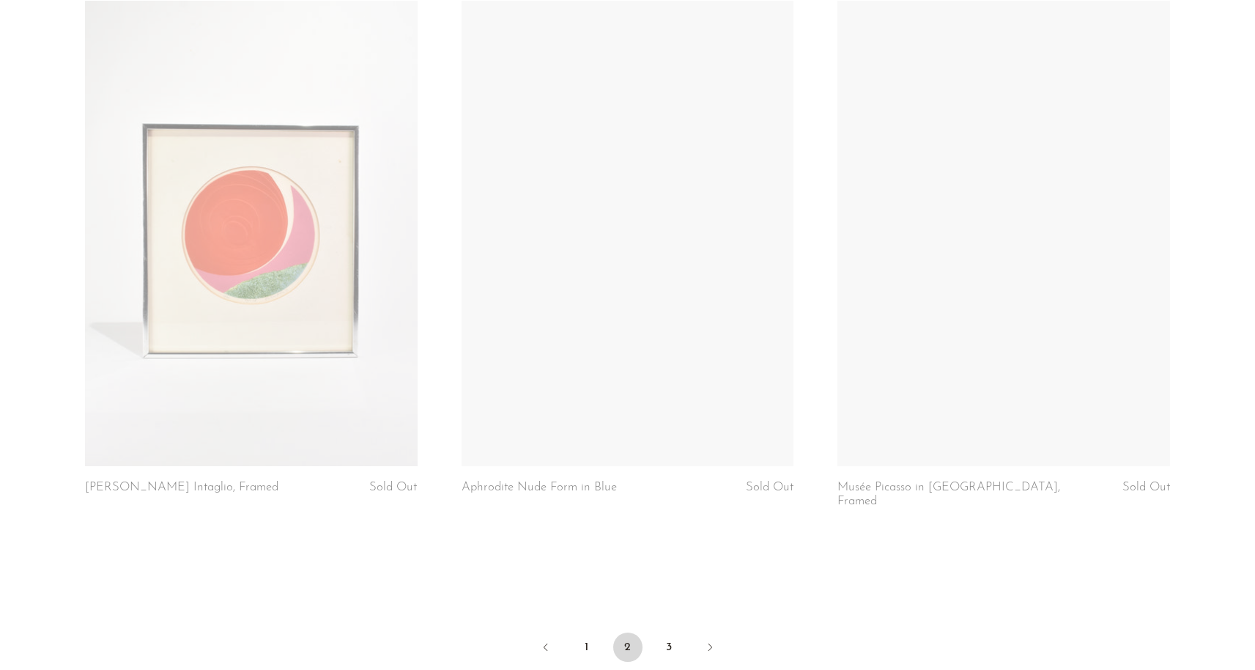
scroll to position [6032, 0]
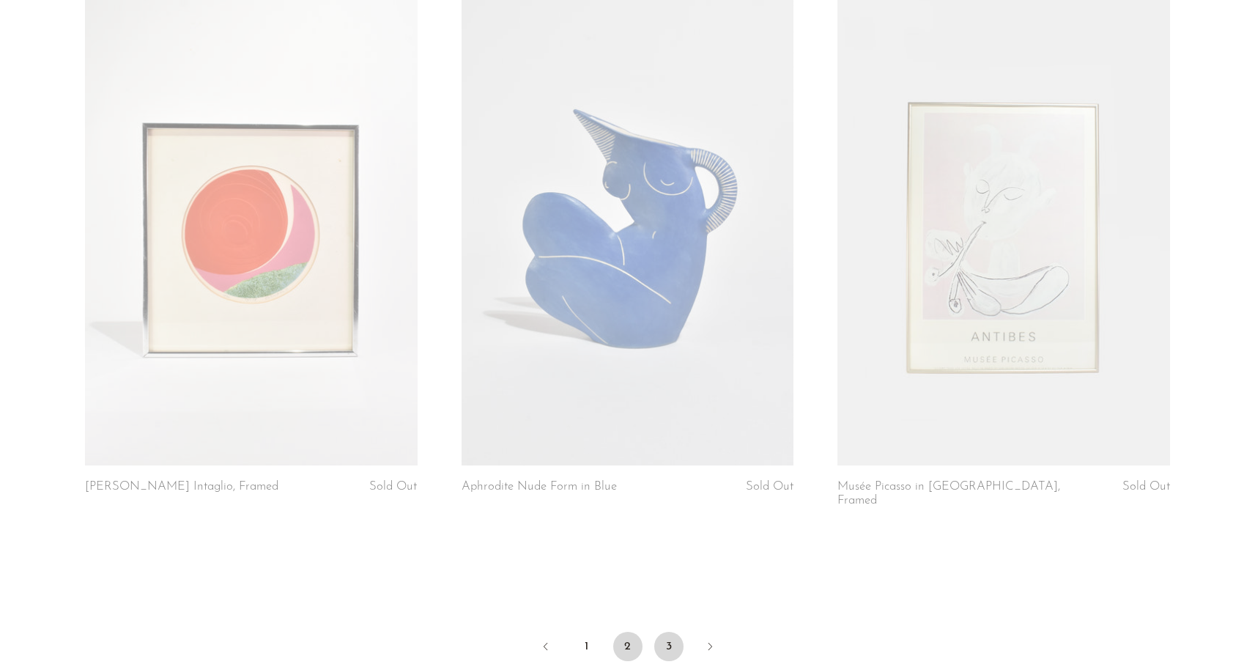
click at [676, 632] on link "3" at bounding box center [668, 646] width 29 height 29
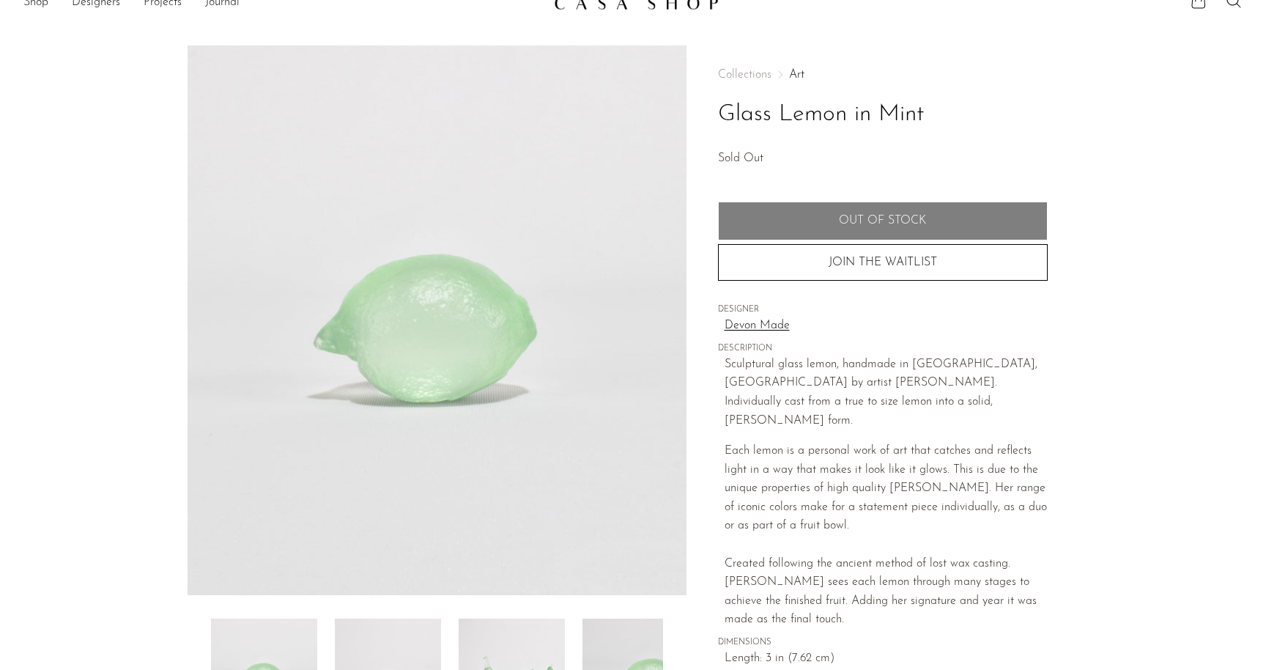
scroll to position [23, 0]
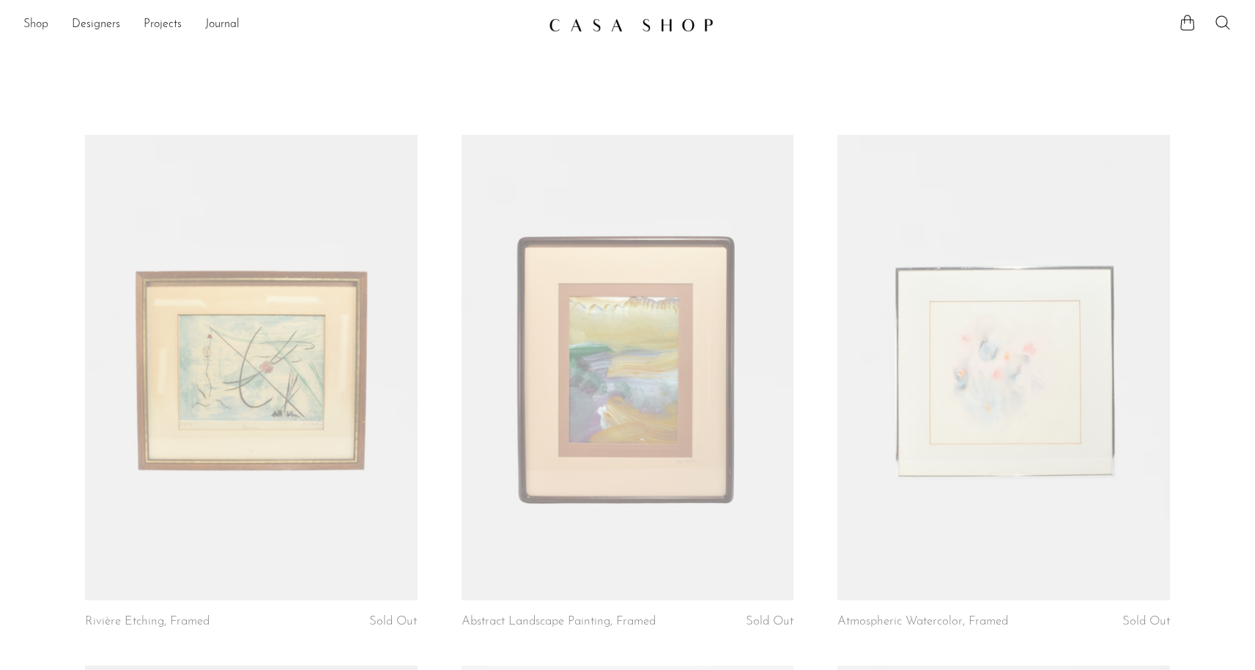
click at [26, 26] on link "Shop" at bounding box center [35, 24] width 25 height 19
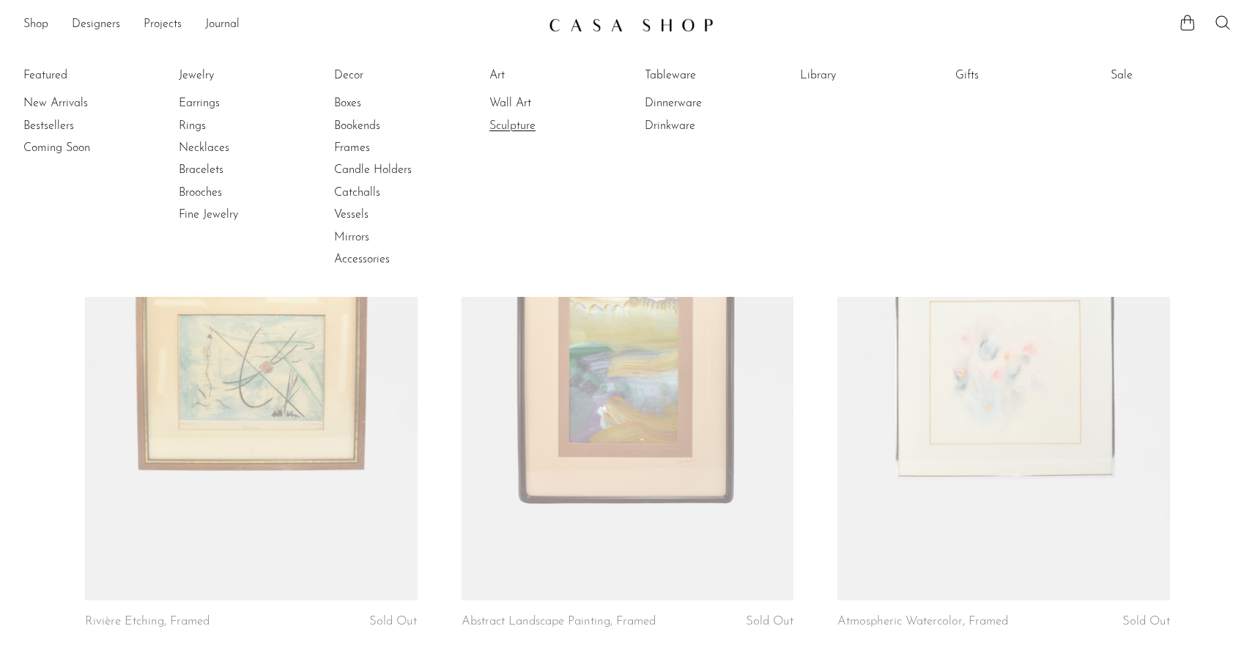
click at [539, 127] on link "Sculpture" at bounding box center [544, 126] width 110 height 16
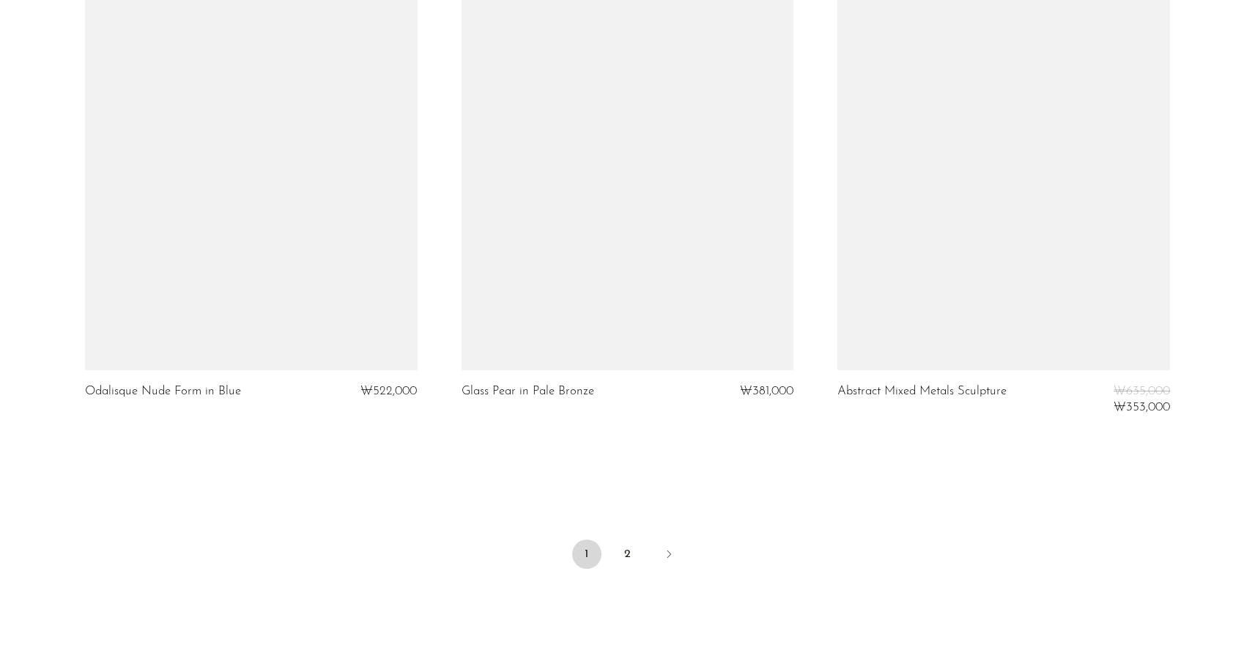
scroll to position [6161, 0]
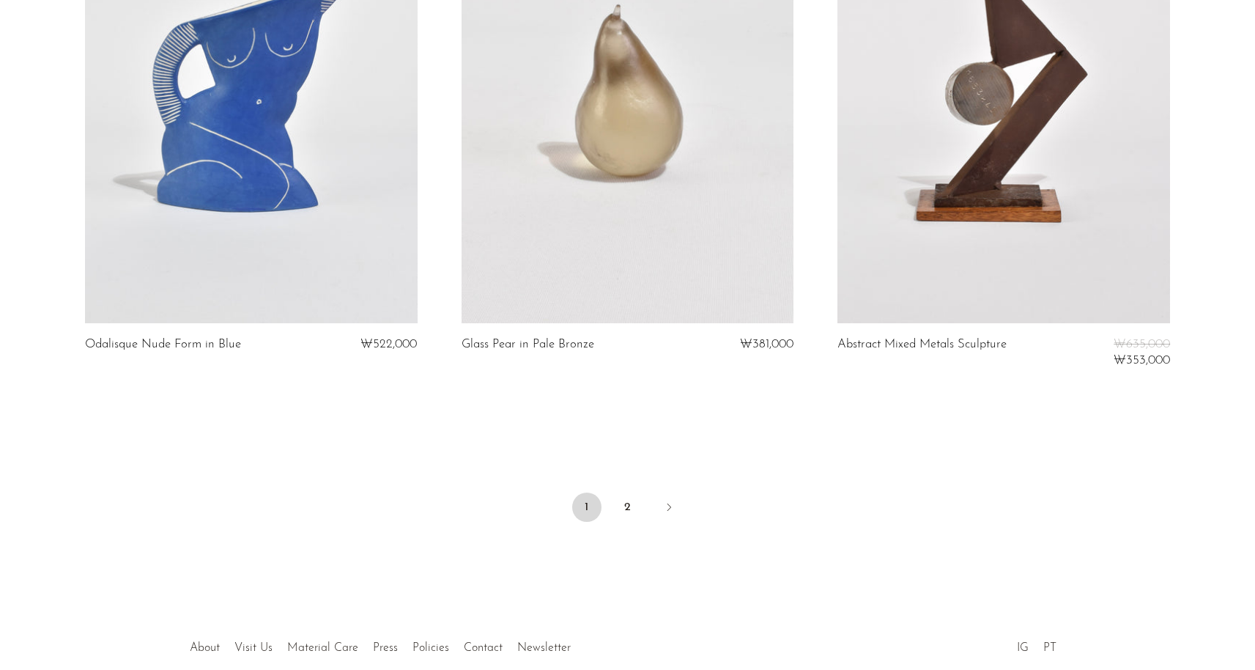
click at [604, 36] on link at bounding box center [628, 89] width 333 height 465
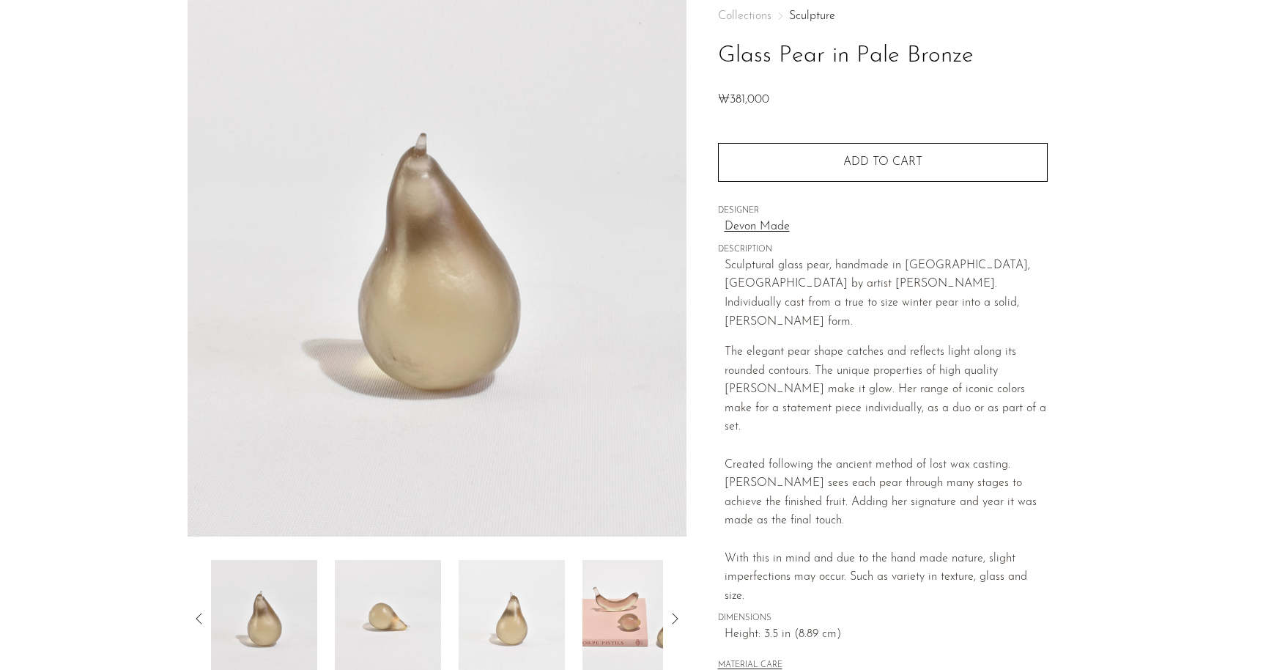
scroll to position [89, 0]
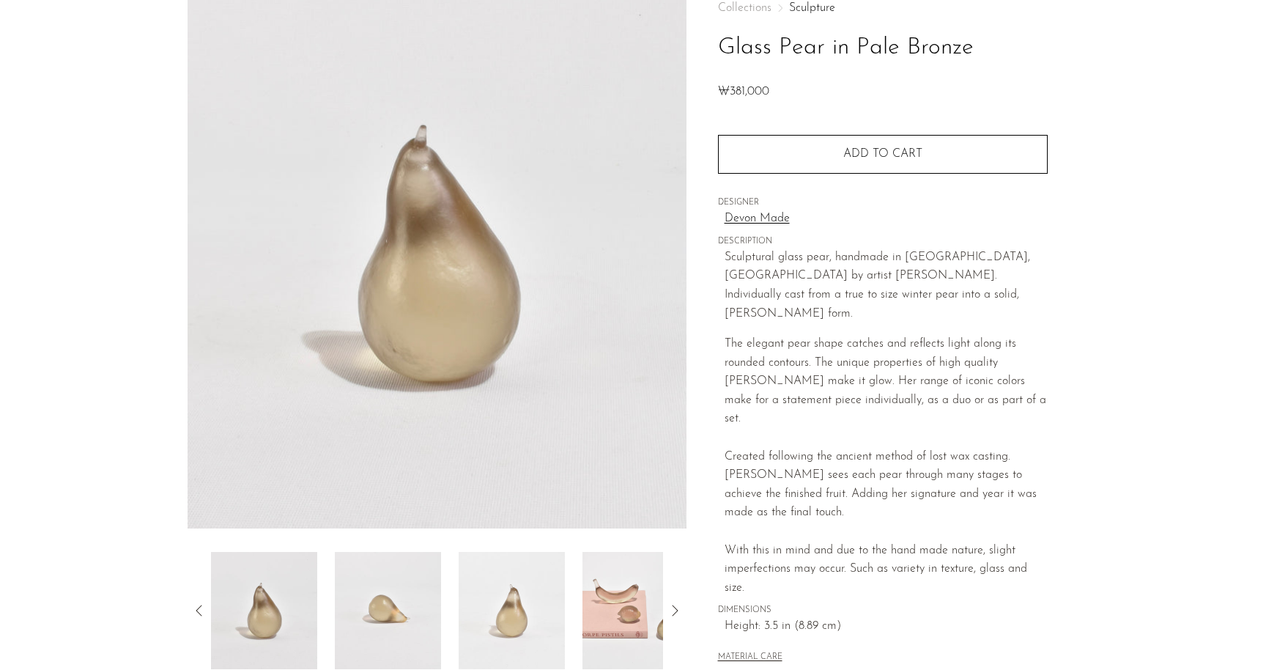
click at [407, 595] on img at bounding box center [388, 610] width 106 height 117
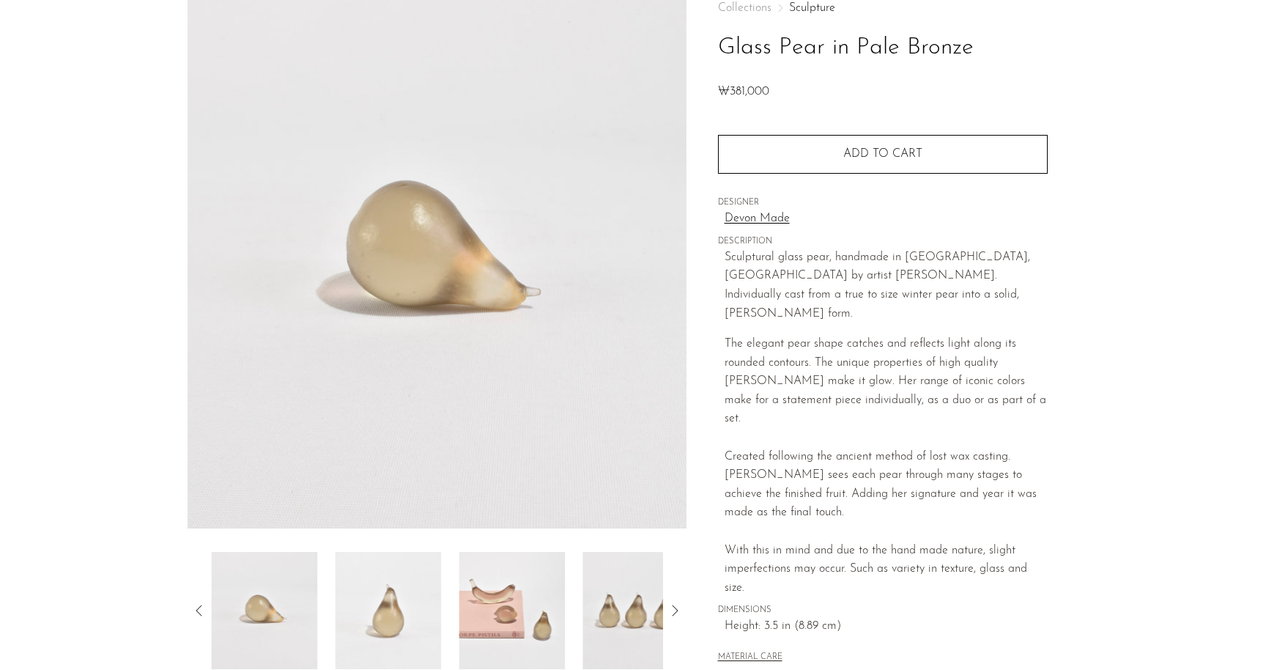
click at [388, 611] on img at bounding box center [388, 610] width 106 height 117
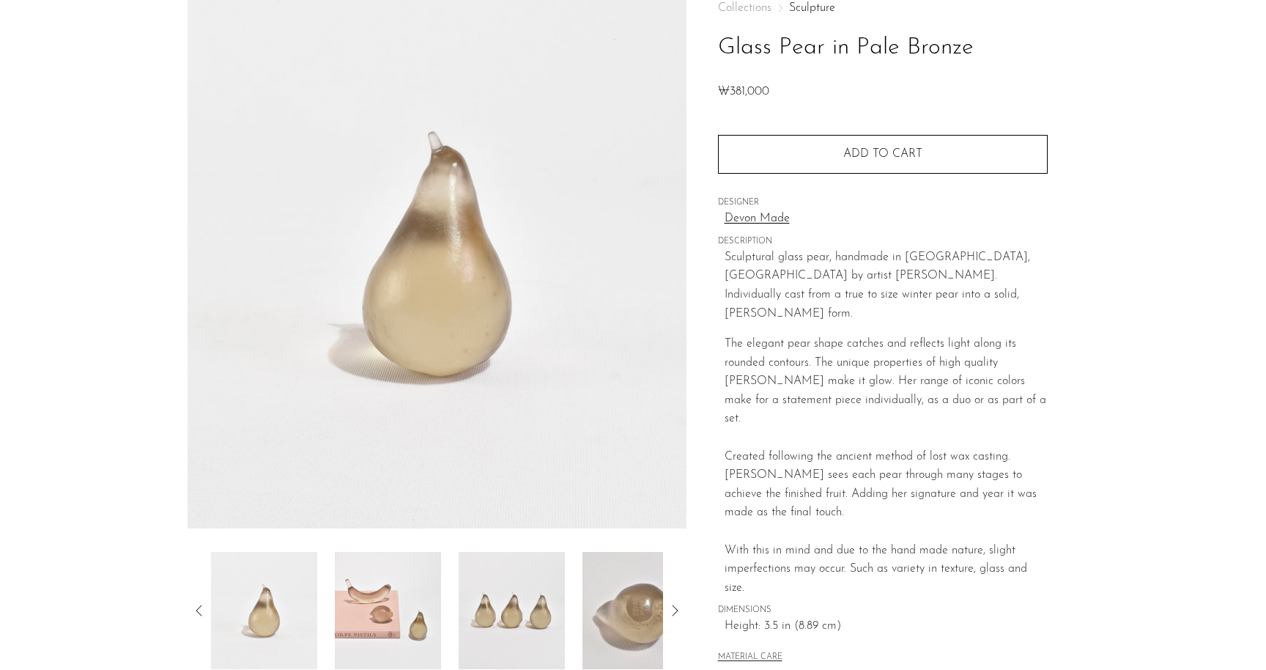
click at [383, 610] on img at bounding box center [388, 610] width 106 height 117
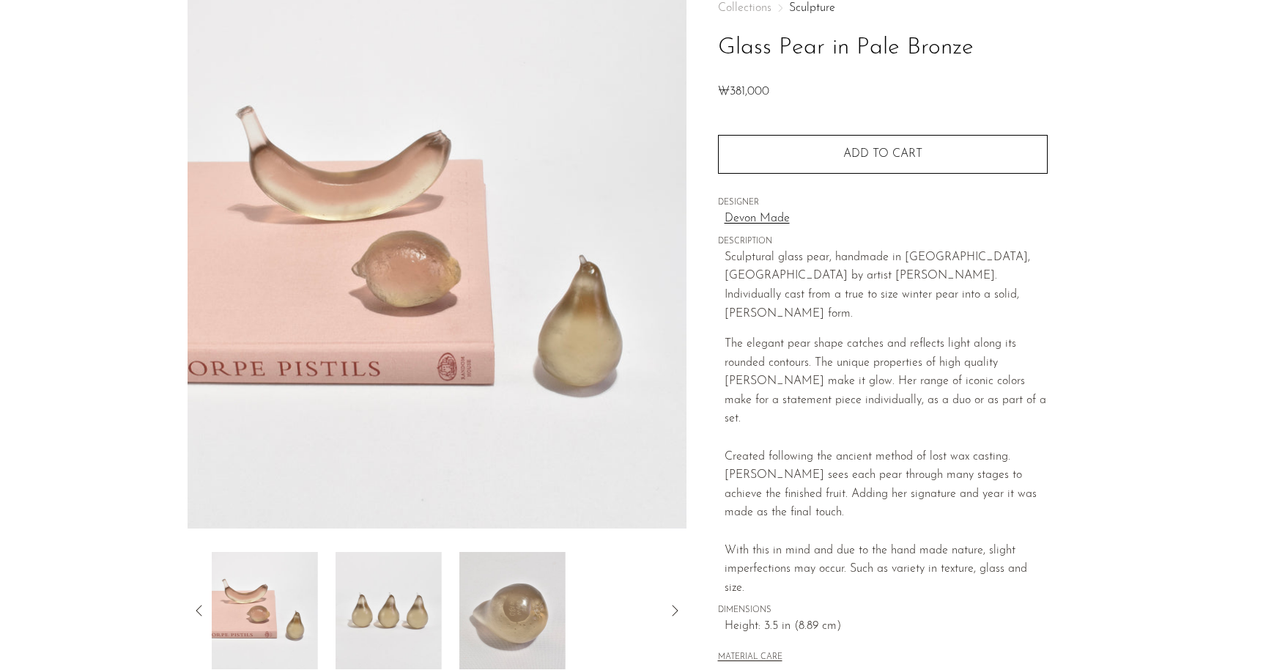
click at [383, 610] on img at bounding box center [389, 610] width 106 height 117
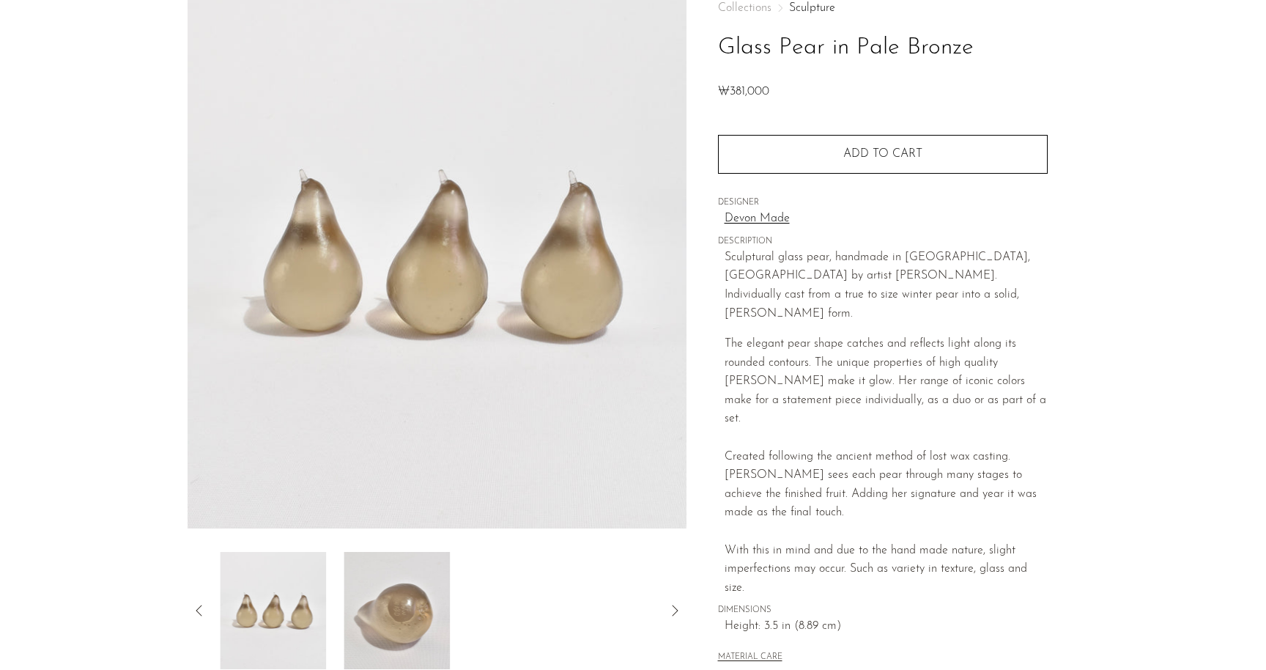
click at [383, 610] on img at bounding box center [397, 610] width 106 height 117
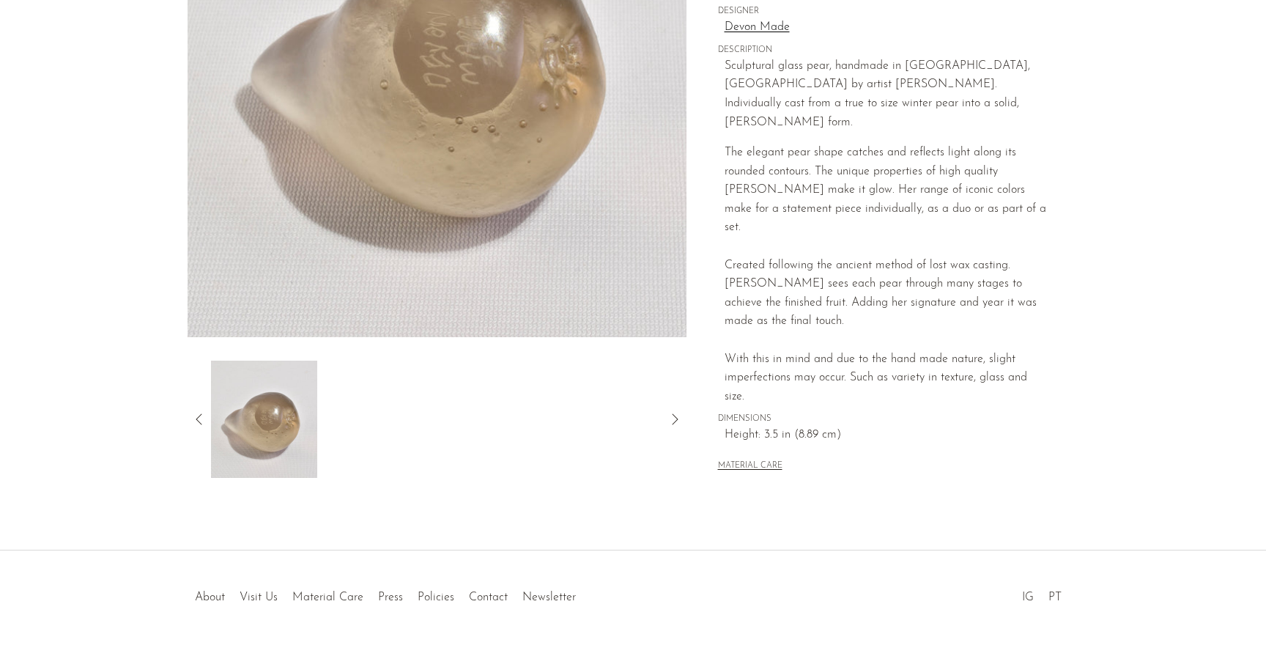
scroll to position [278, 0]
click at [201, 426] on icon at bounding box center [200, 421] width 18 height 18
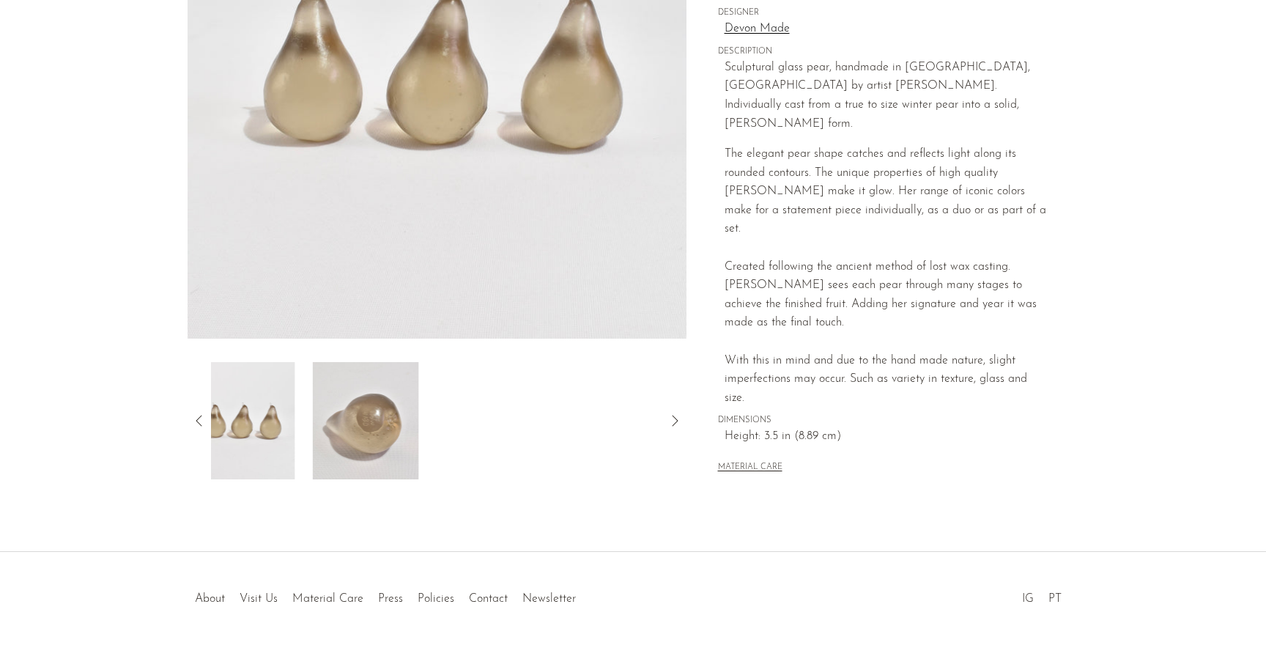
click at [201, 426] on icon at bounding box center [200, 421] width 18 height 18
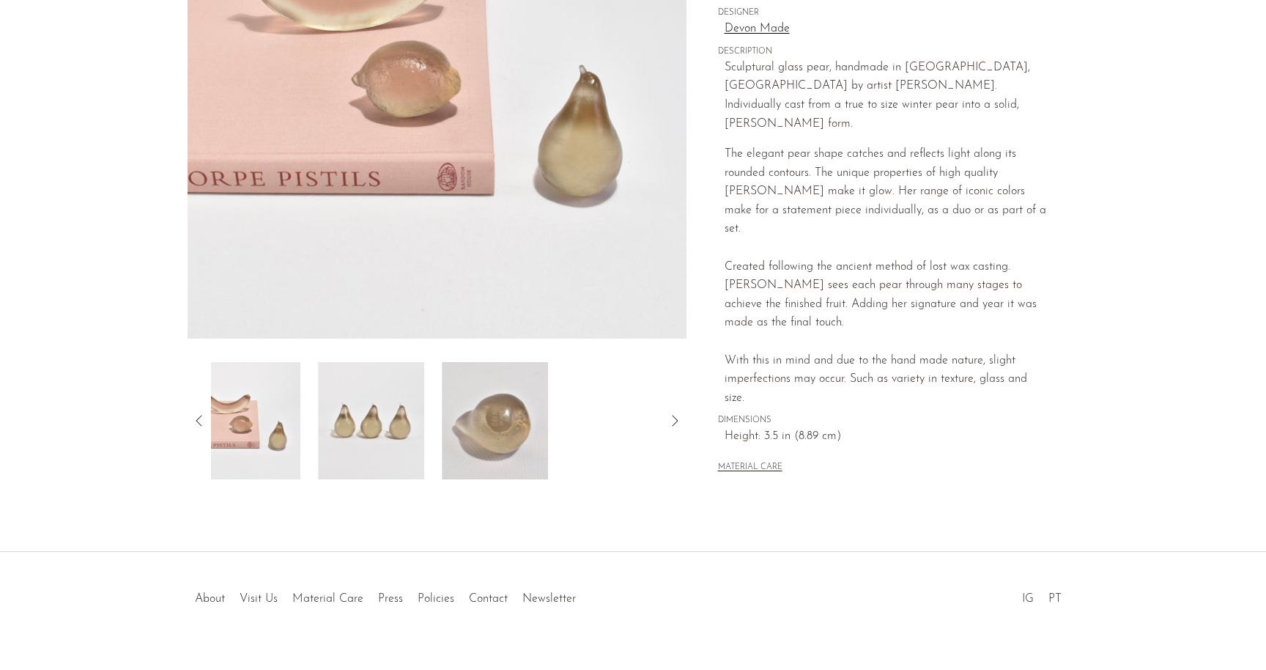
click at [201, 426] on icon at bounding box center [200, 421] width 18 height 18
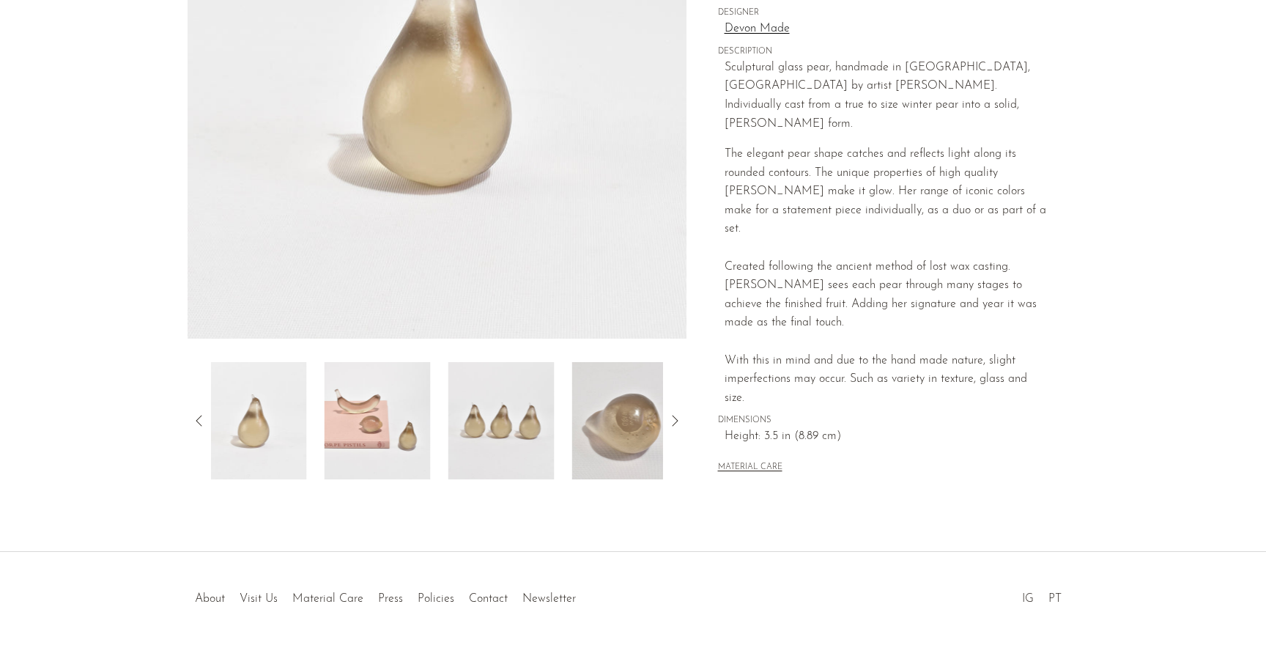
click at [201, 426] on icon at bounding box center [200, 421] width 18 height 18
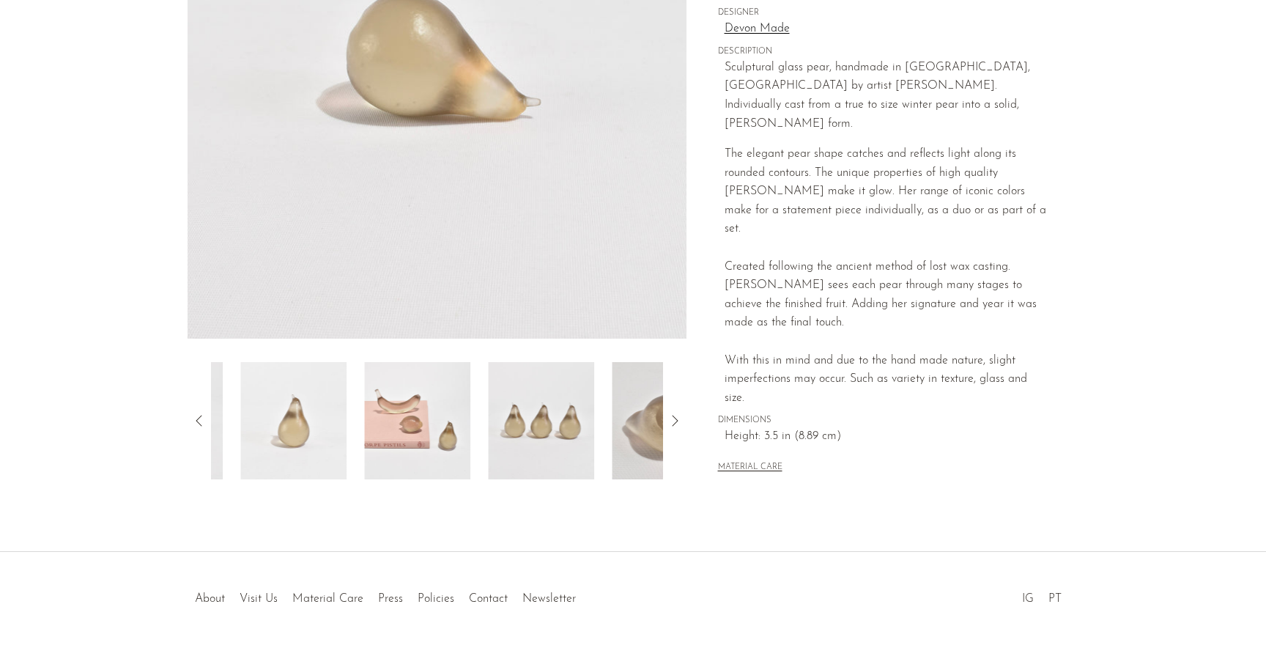
scroll to position [281, 0]
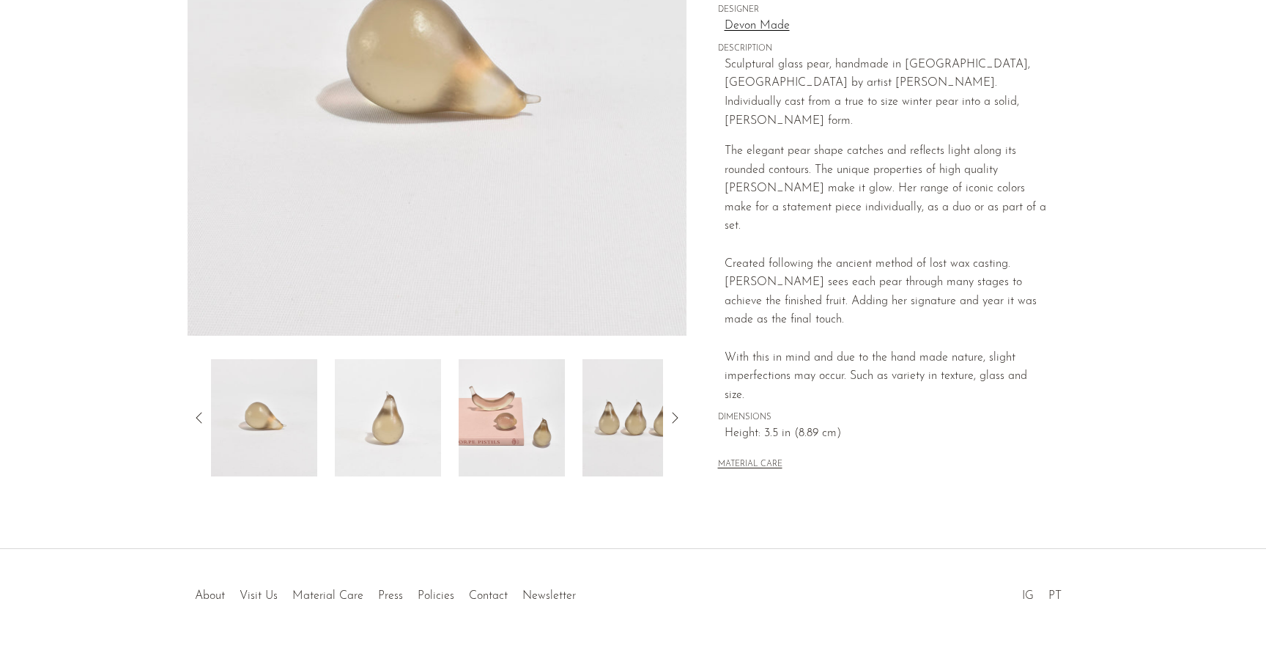
click at [201, 429] on div at bounding box center [437, 417] width 499 height 117
click at [204, 426] on div at bounding box center [437, 417] width 499 height 117
click at [202, 415] on icon at bounding box center [200, 418] width 18 height 18
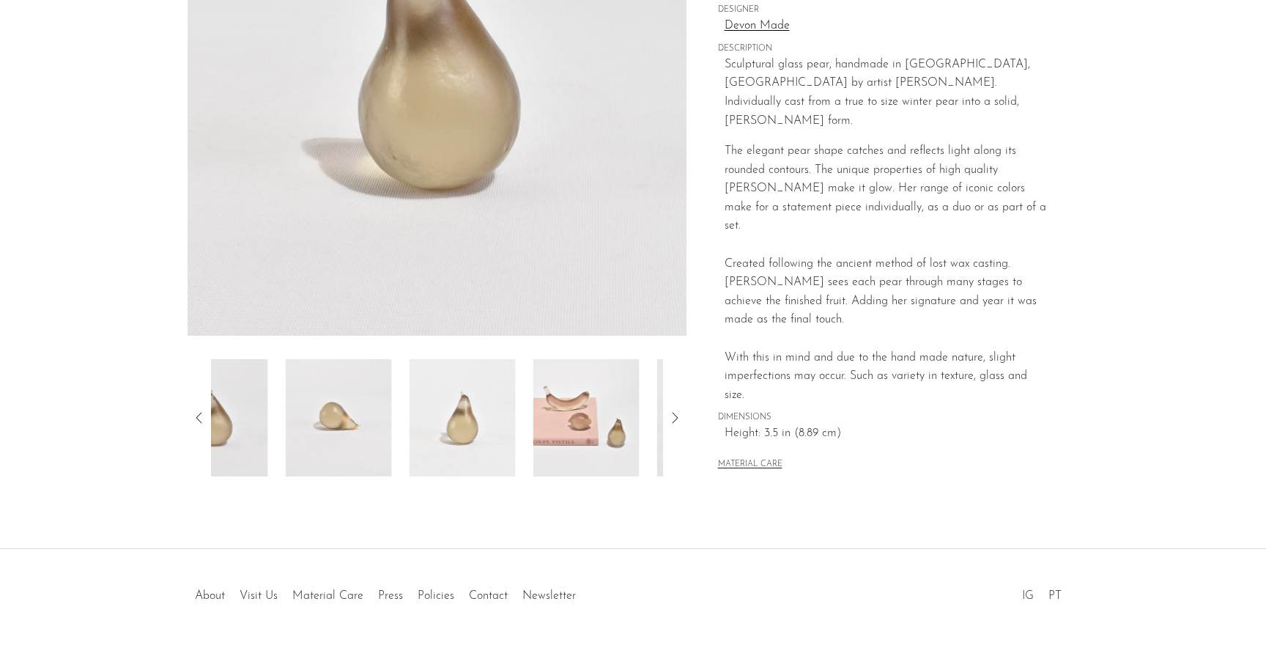
click at [202, 415] on icon at bounding box center [200, 418] width 18 height 18
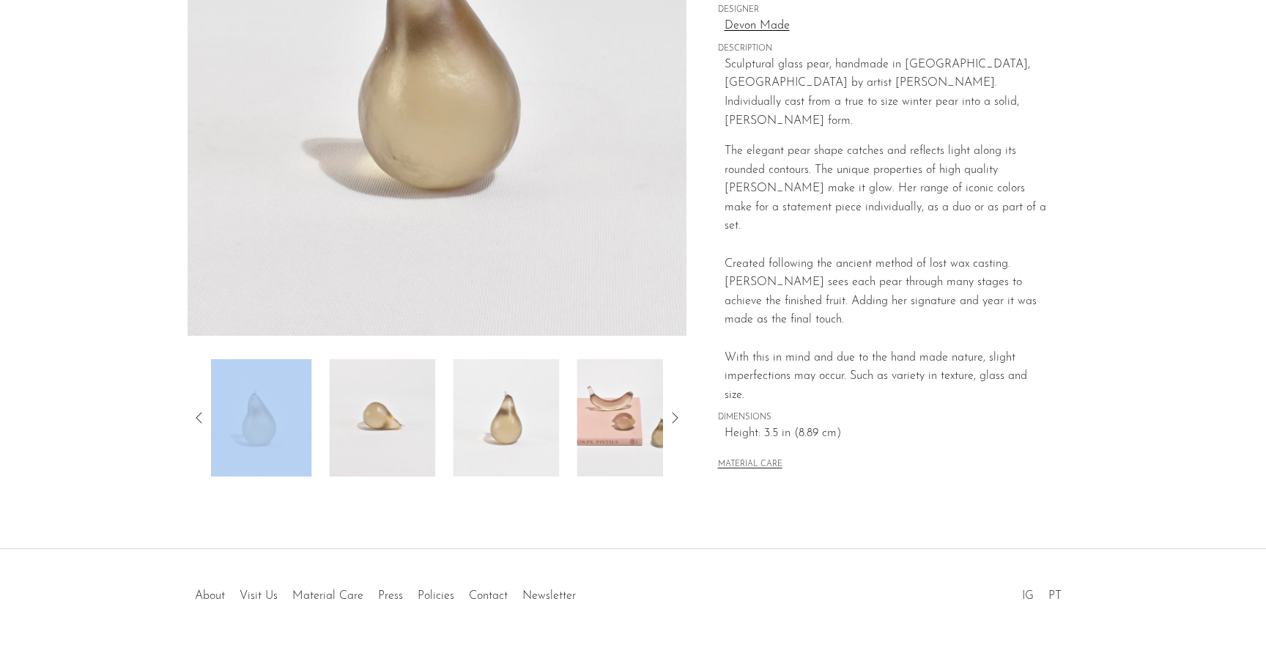
click at [202, 415] on icon at bounding box center [200, 418] width 18 height 18
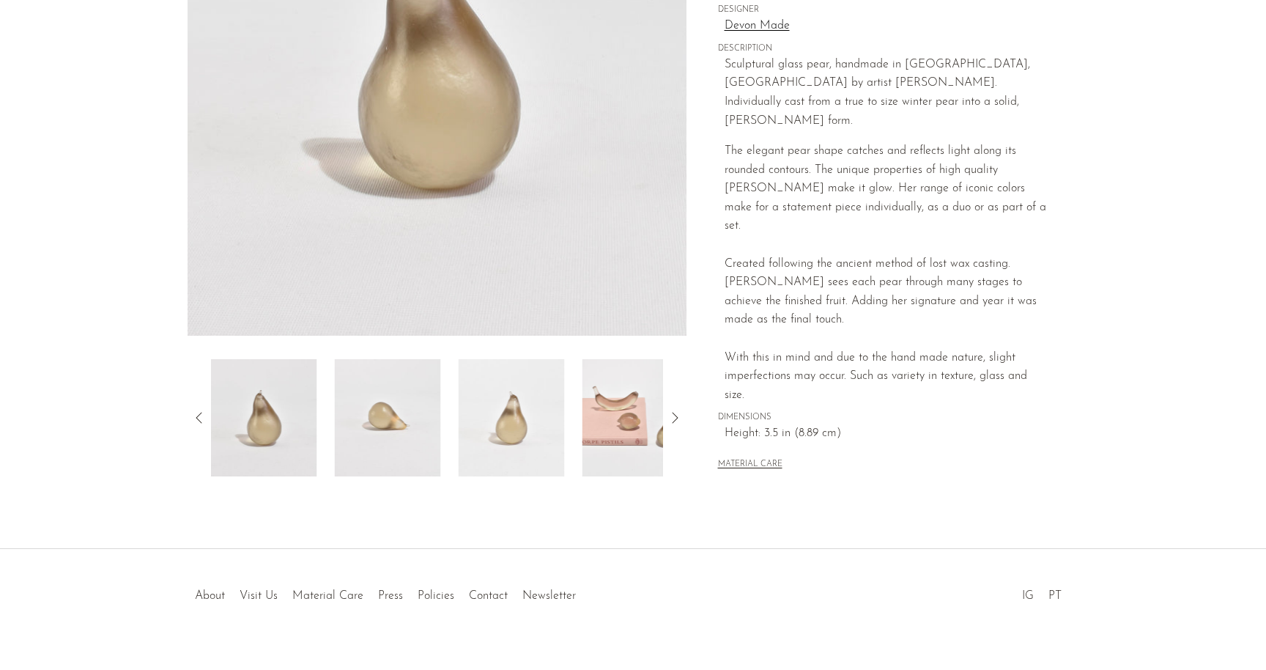
click at [65, 434] on section "Glass Pear in Pale Bronze ₩381,000" at bounding box center [633, 141] width 1266 height 711
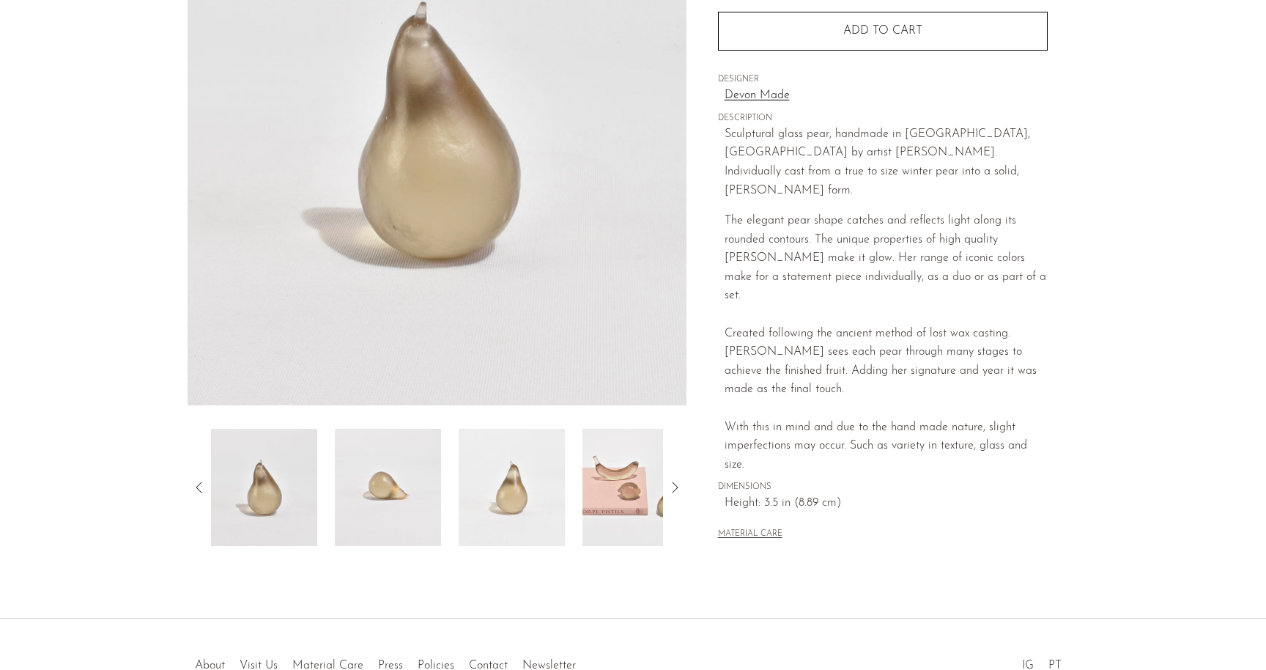
scroll to position [0, 0]
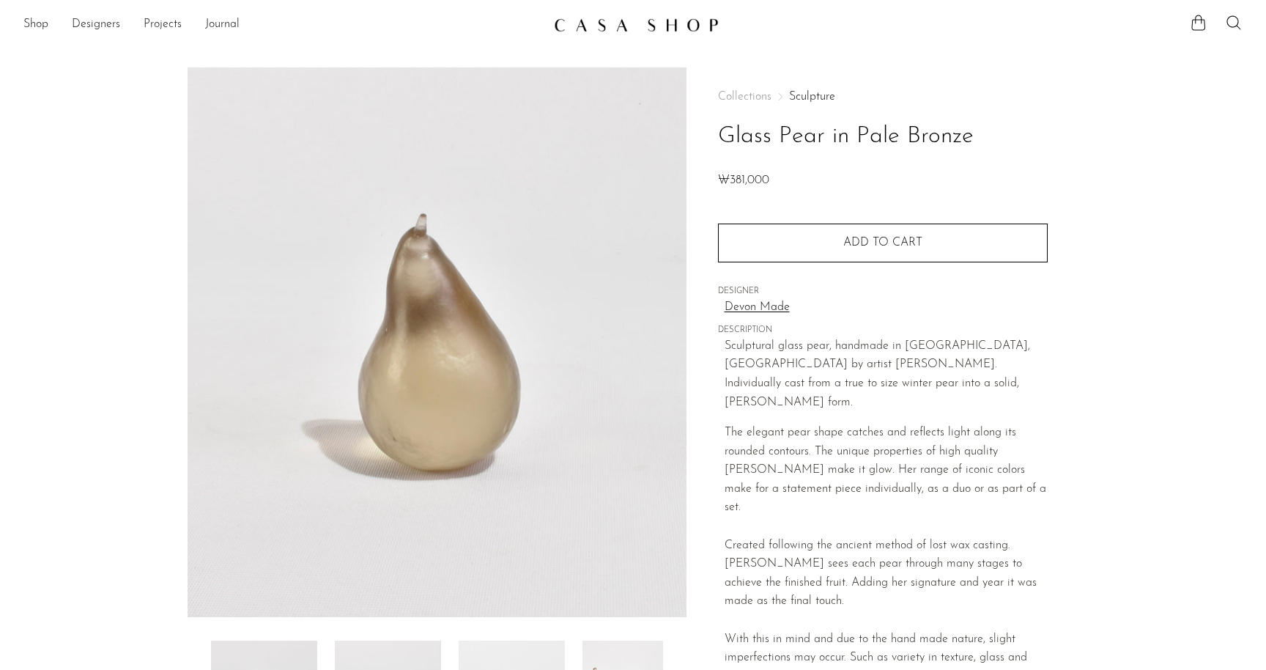
click at [106, 223] on section "Glass Pear in Pale Bronze ₩381,000" at bounding box center [633, 422] width 1266 height 711
